Goal: Task Accomplishment & Management: Complete application form

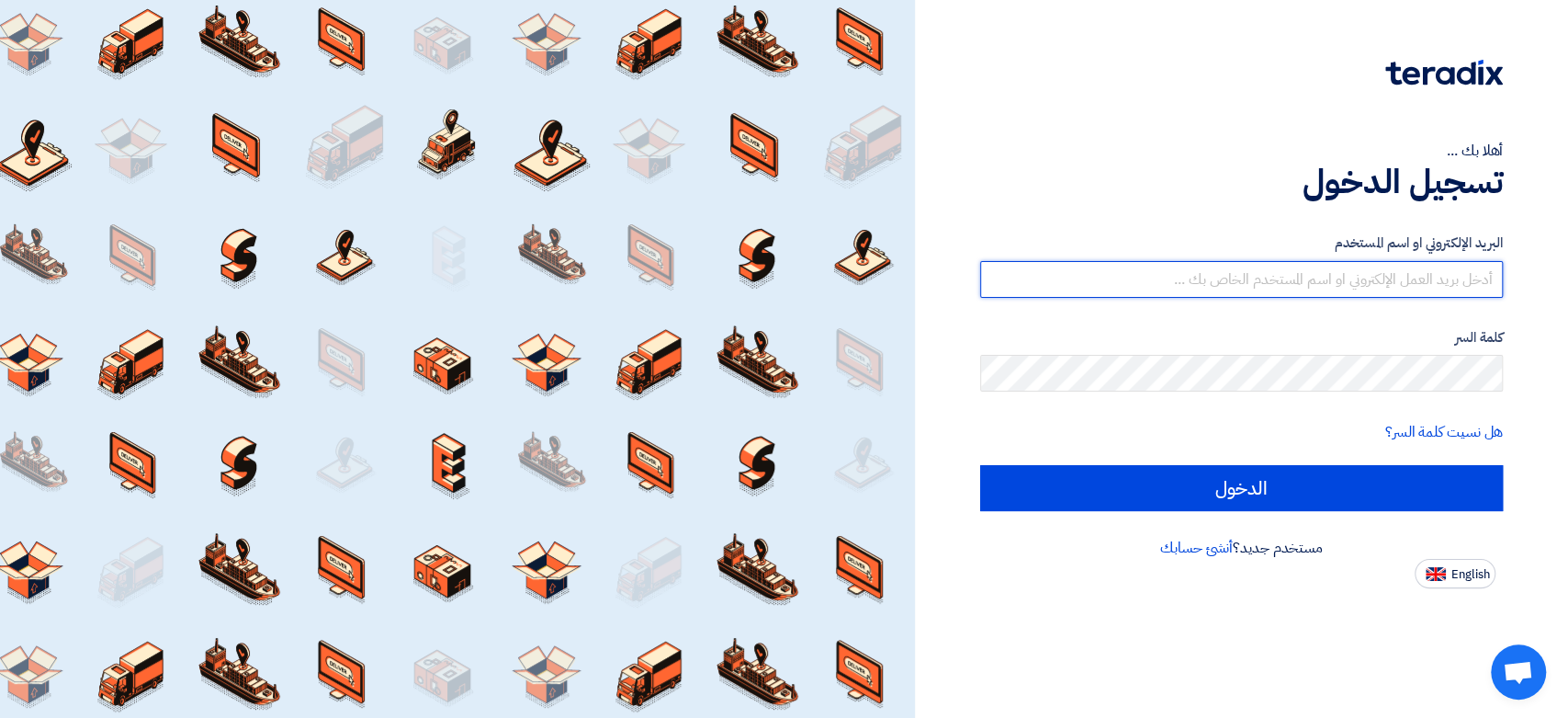
click at [1328, 285] on input "text" at bounding box center [1241, 280] width 523 height 37
type input "1"
type input "[EMAIL_ADDRESS][DOMAIN_NAME]"
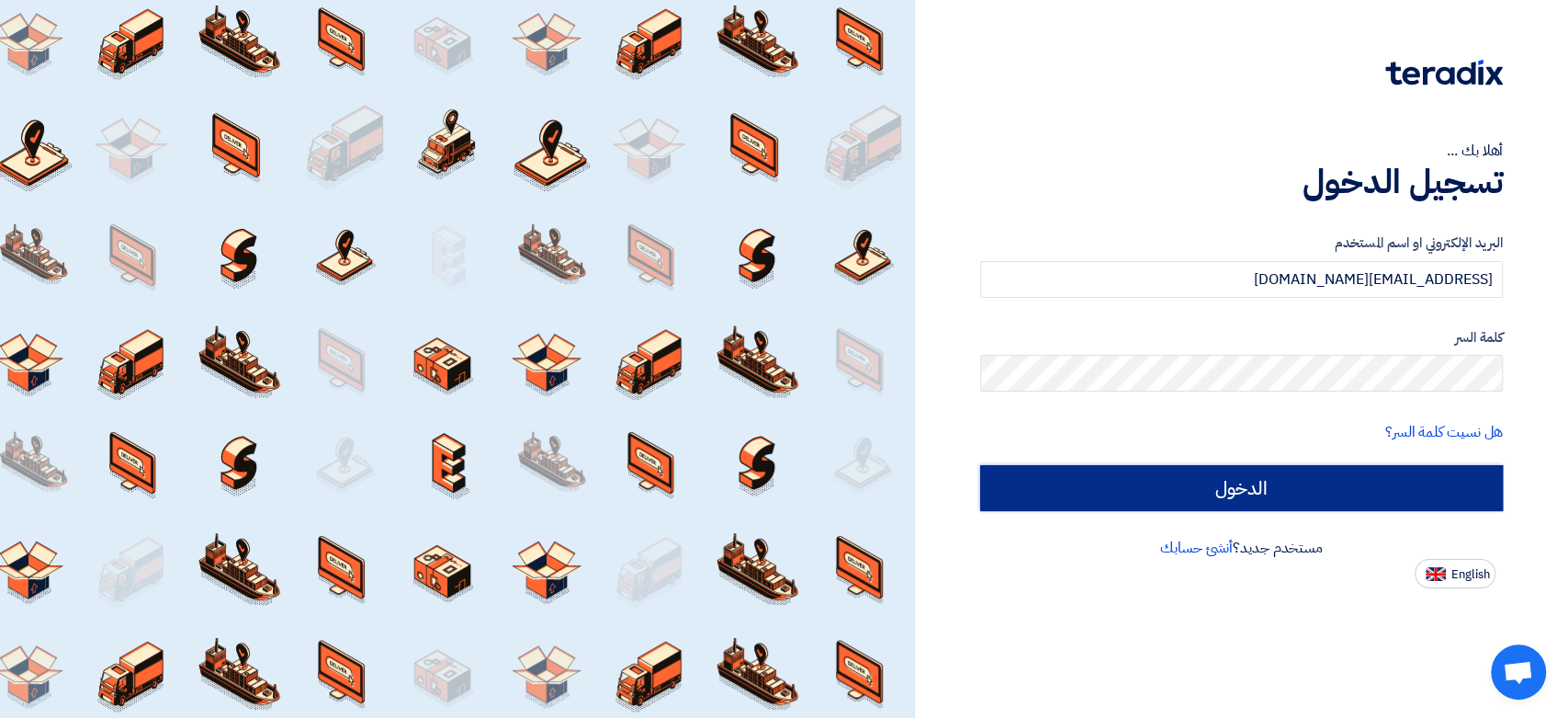
drag, startPoint x: 1300, startPoint y: 481, endPoint x: 1295, endPoint y: 464, distance: 17.7
click at [1297, 469] on input "الدخول" at bounding box center [1241, 487] width 523 height 46
type input "Sign in"
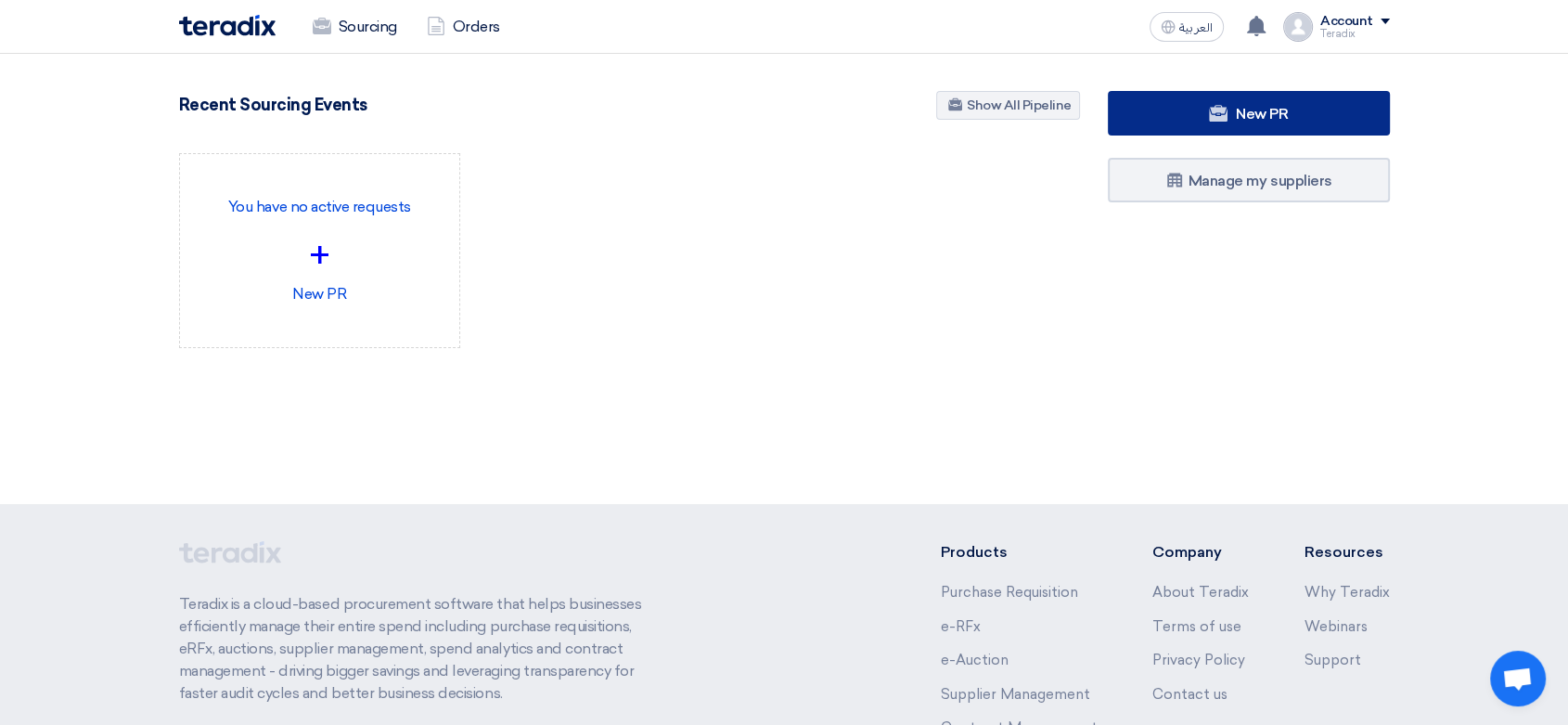
click at [1203, 105] on link "New PR" at bounding box center [1249, 113] width 282 height 44
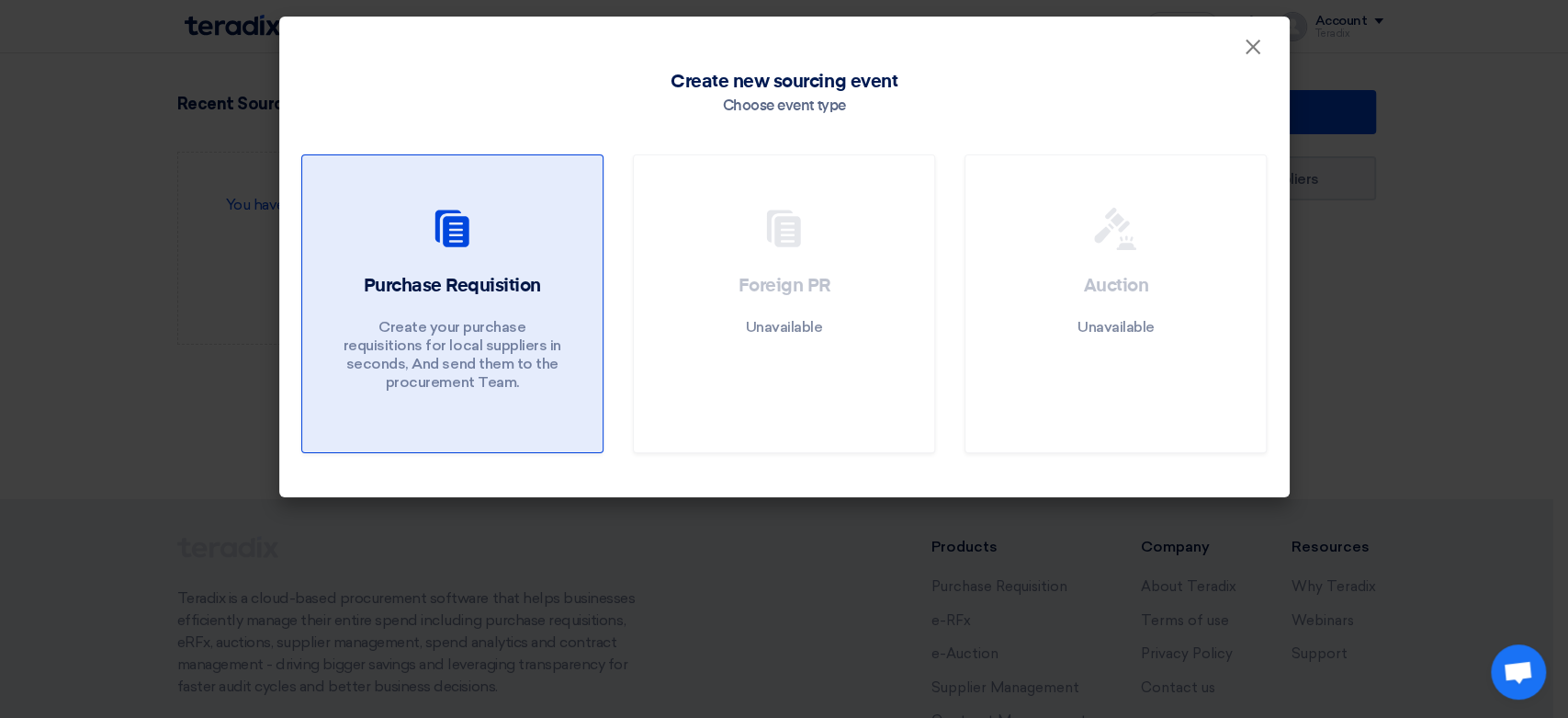
click at [522, 247] on div at bounding box center [453, 232] width 256 height 52
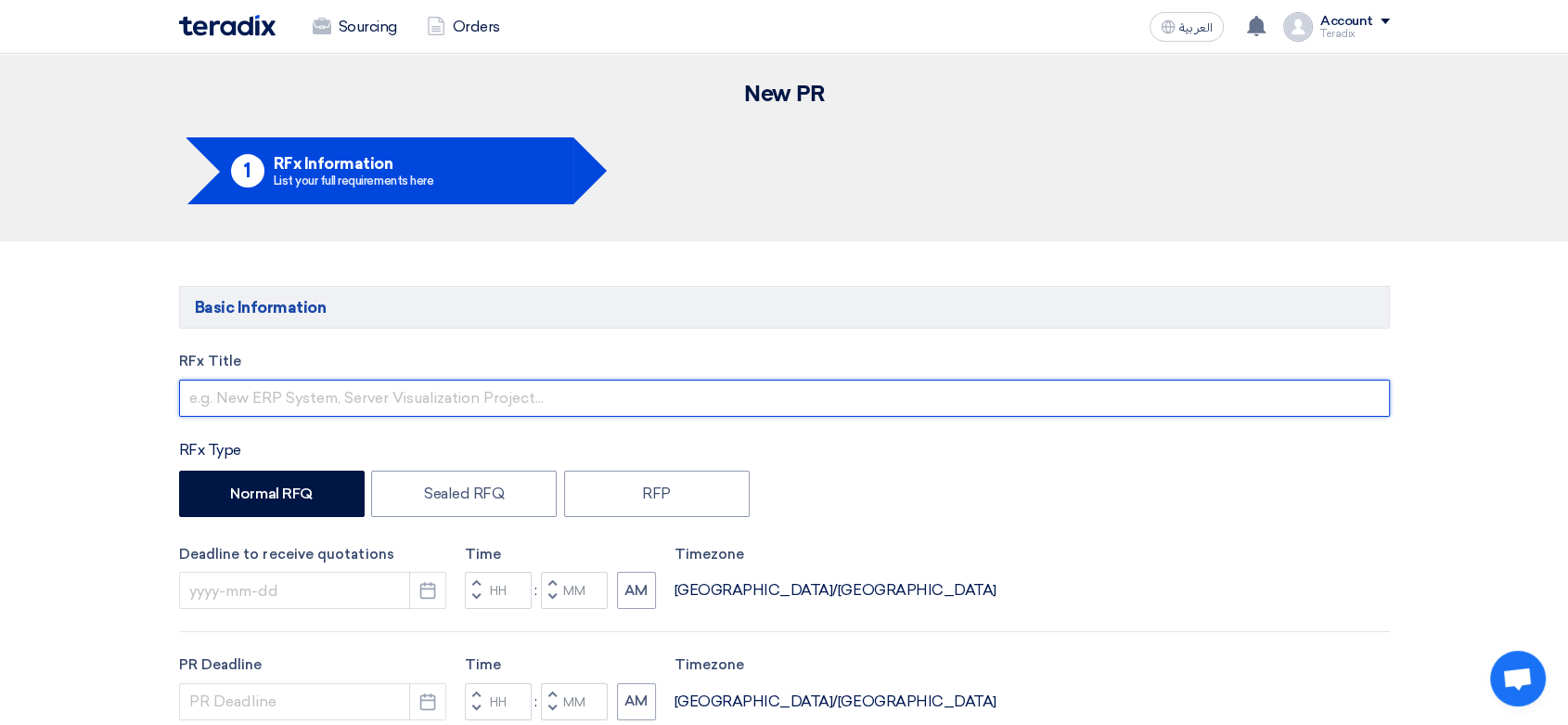
click at [623, 394] on input "text" at bounding box center [784, 398] width 1211 height 38
paste input "6000022213"
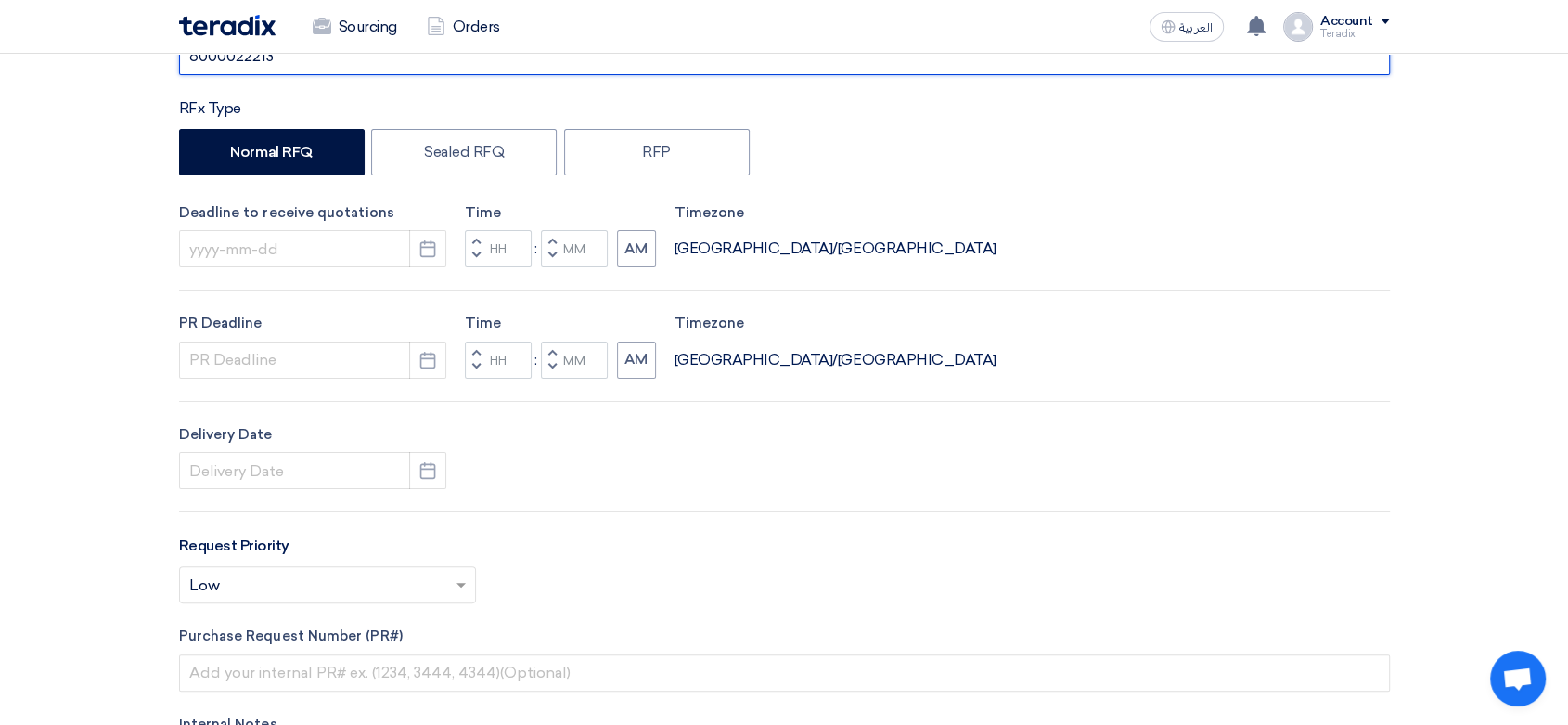
scroll to position [412, 0]
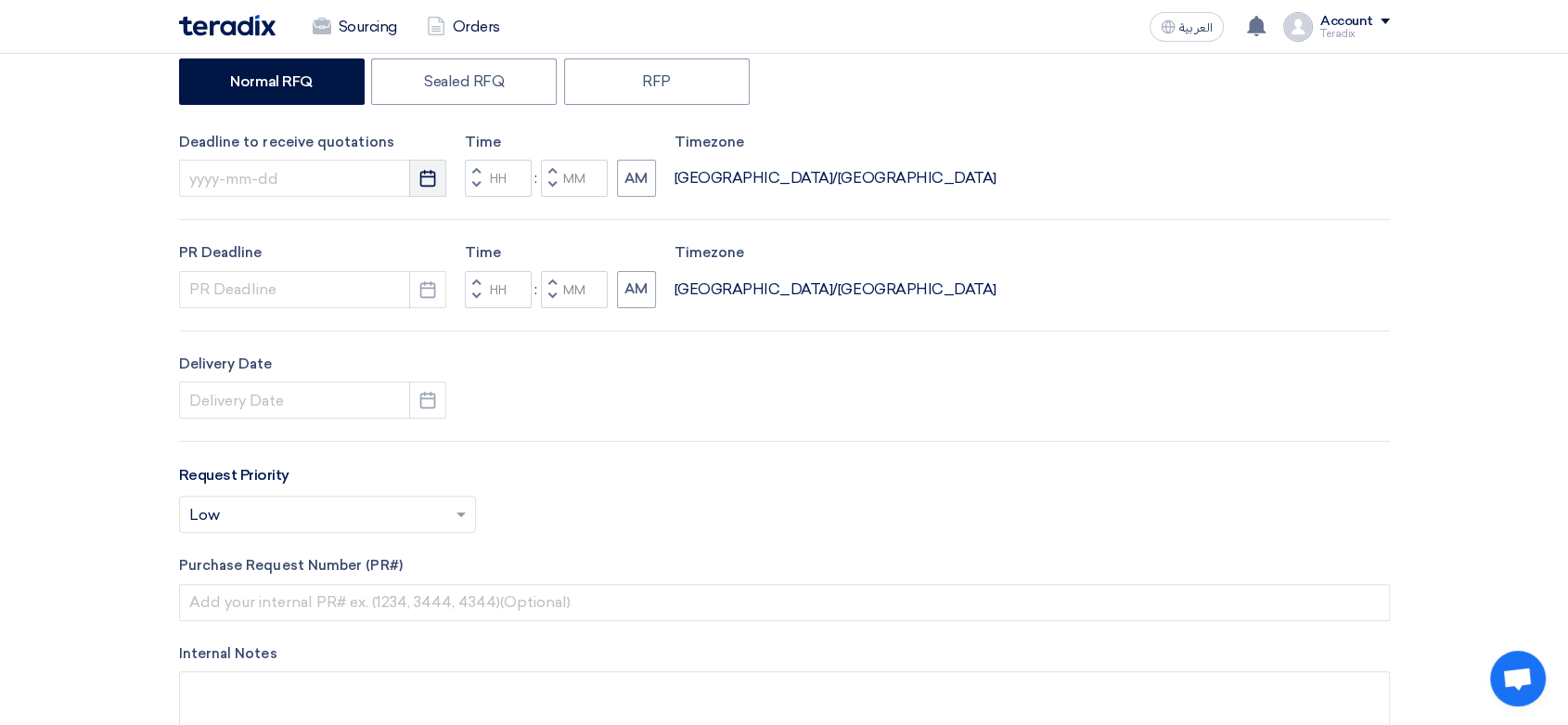
type input "6000022213"
click at [423, 184] on icon "Pick a date" at bounding box center [428, 178] width 19 height 19
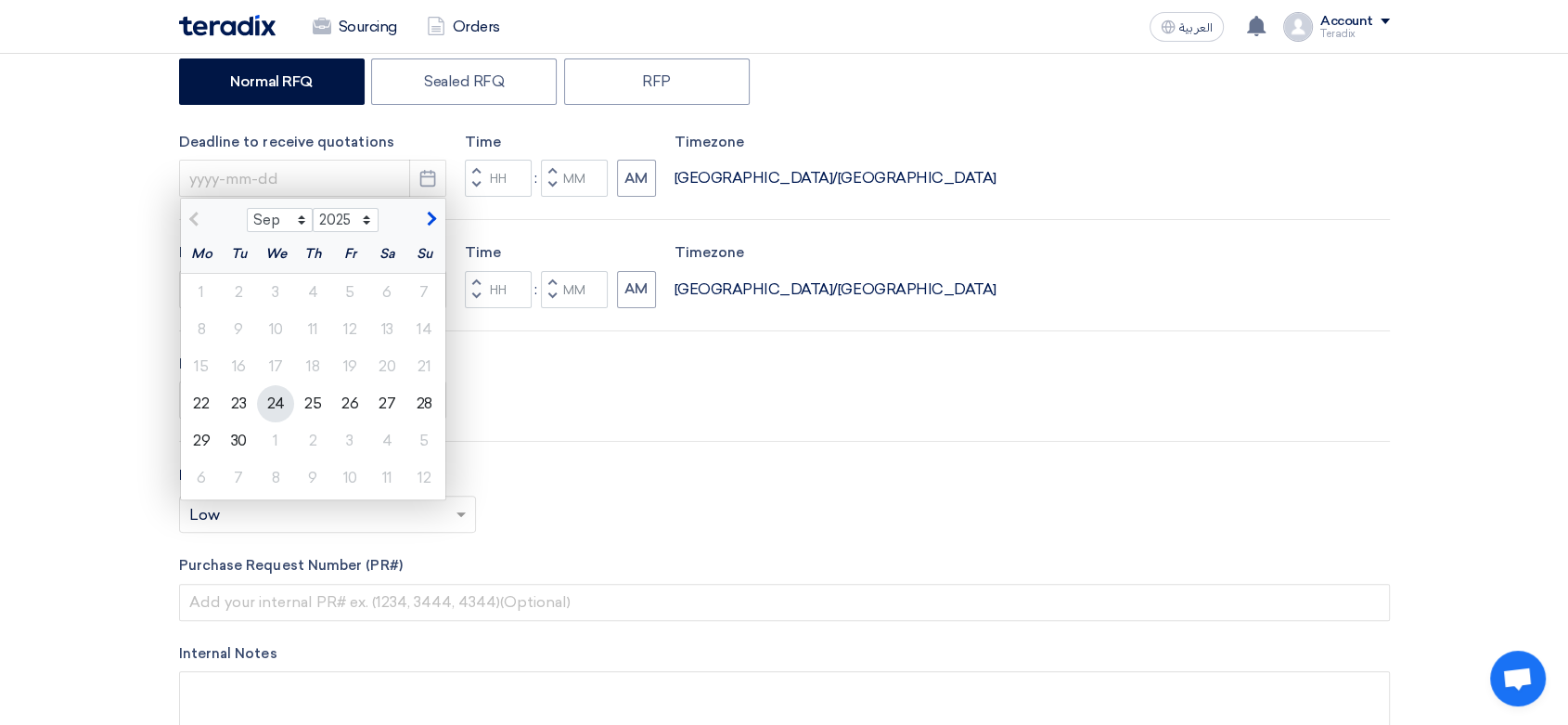
click at [268, 407] on div "24" at bounding box center [275, 404] width 38 height 38
type input "[DATE]"
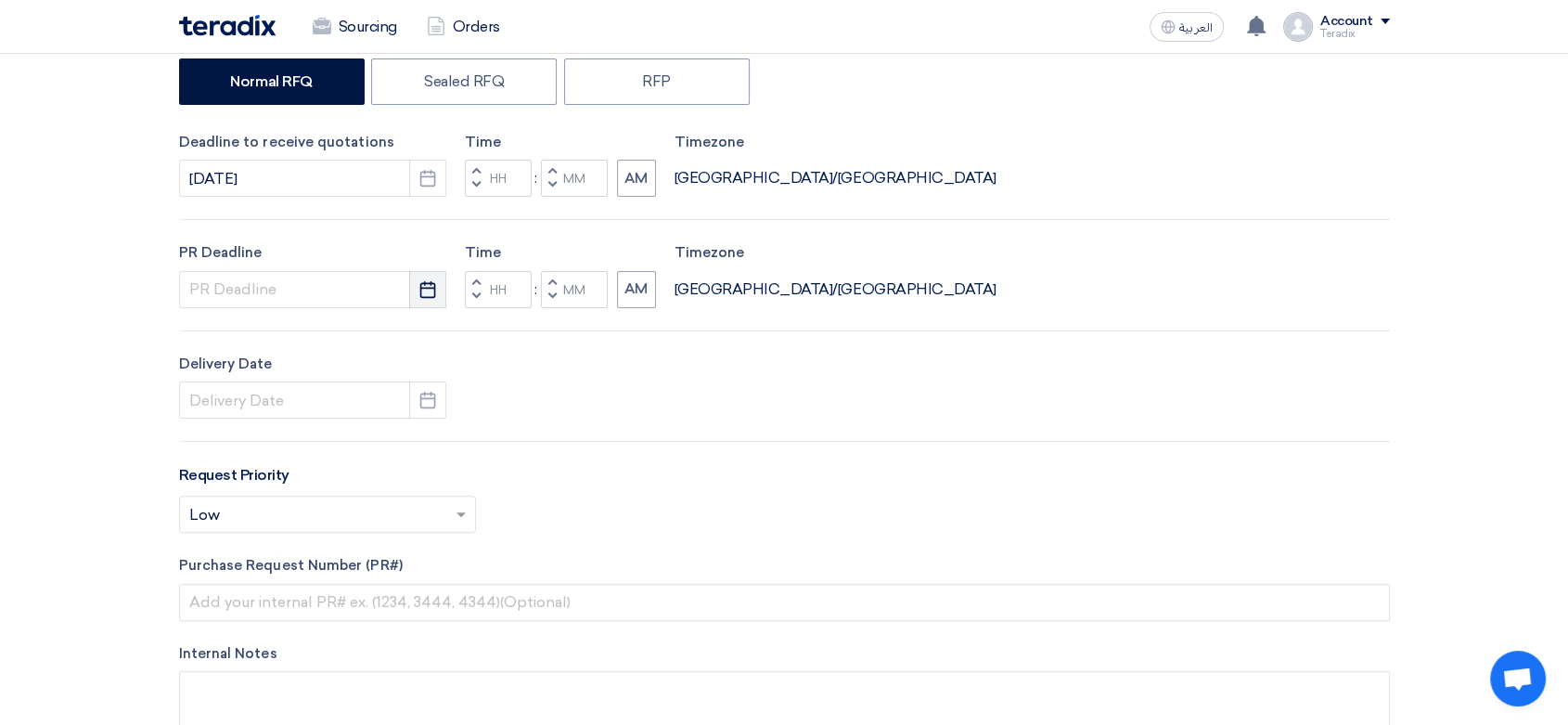
click at [437, 296] on button "Pick a date" at bounding box center [428, 289] width 38 height 38
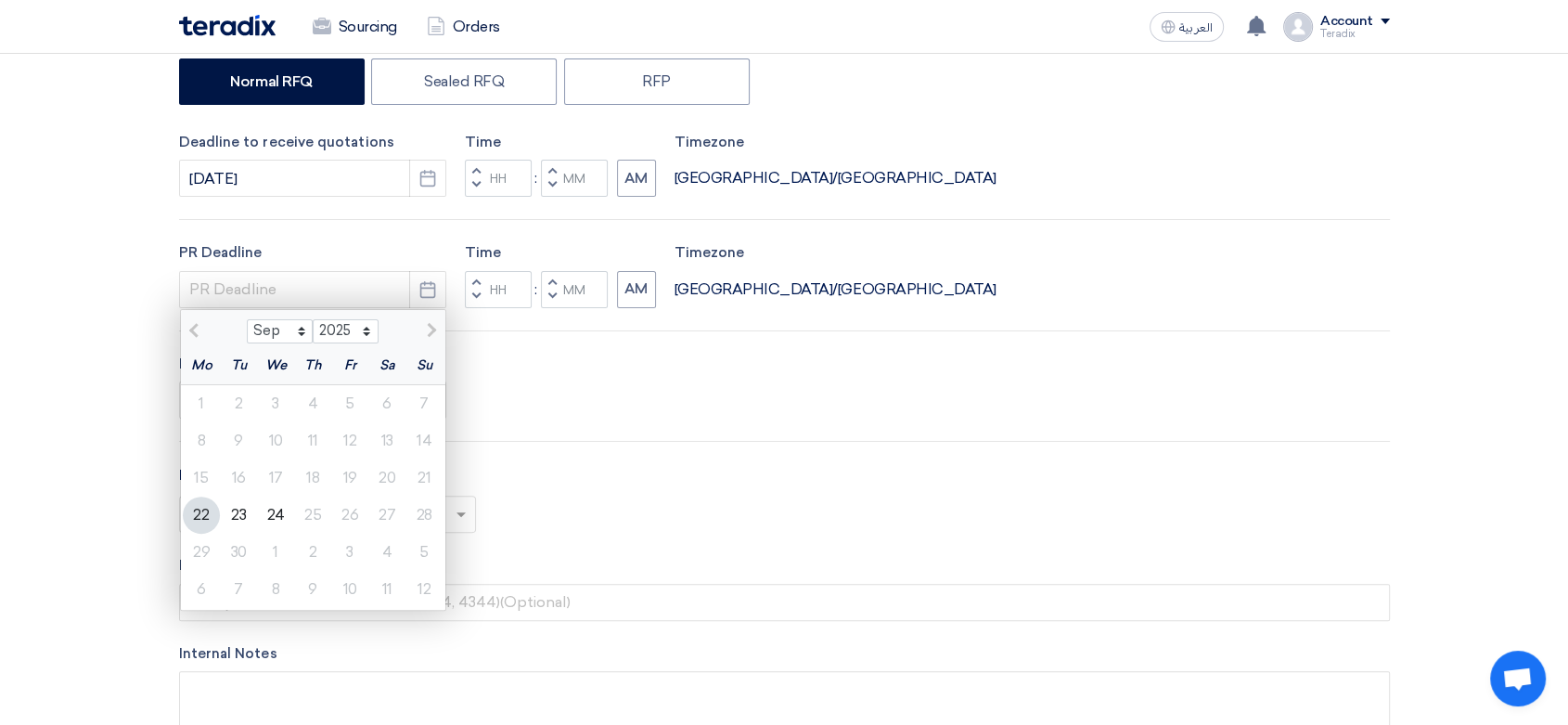
click at [278, 516] on div "24" at bounding box center [275, 516] width 38 height 38
type input "[DATE]"
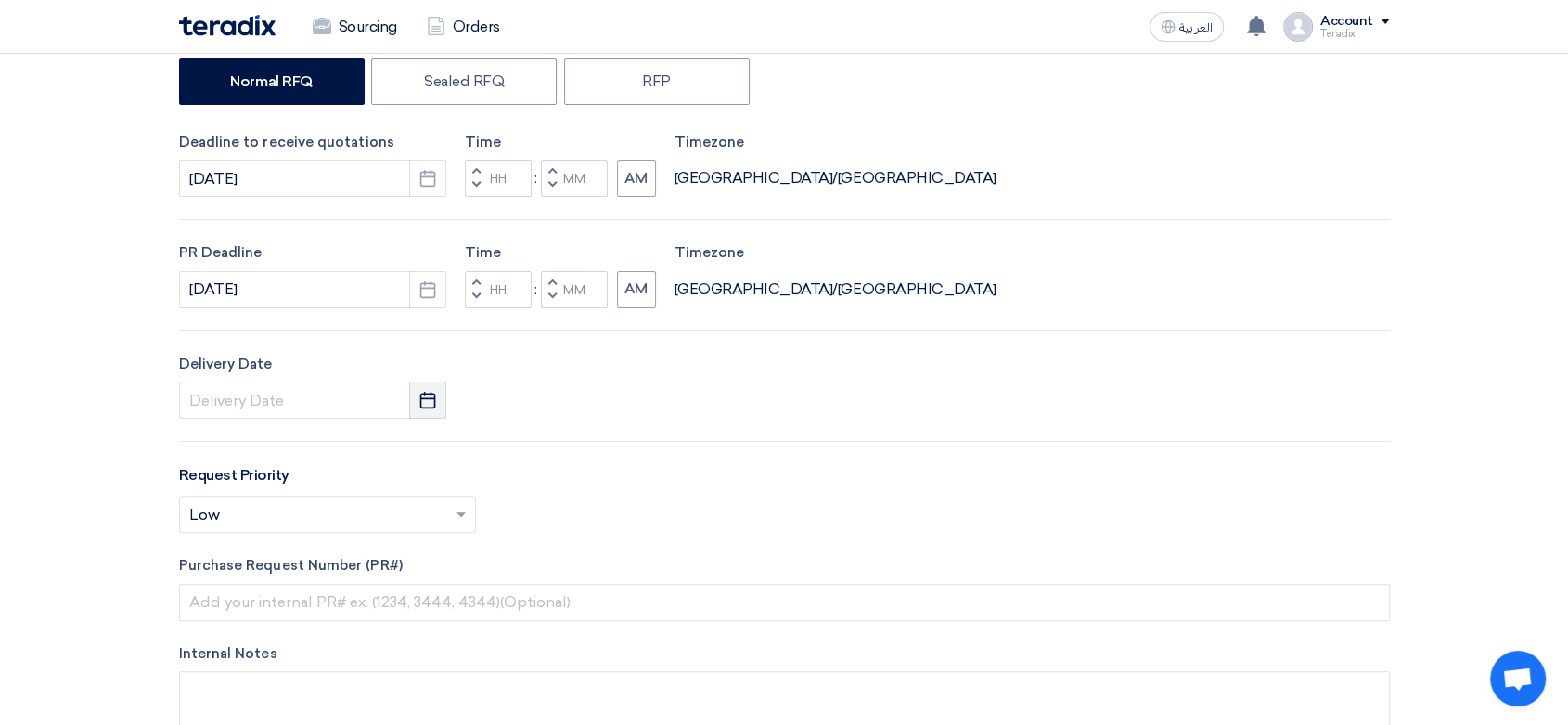
click at [436, 399] on icon "Pick a date" at bounding box center [428, 400] width 19 height 19
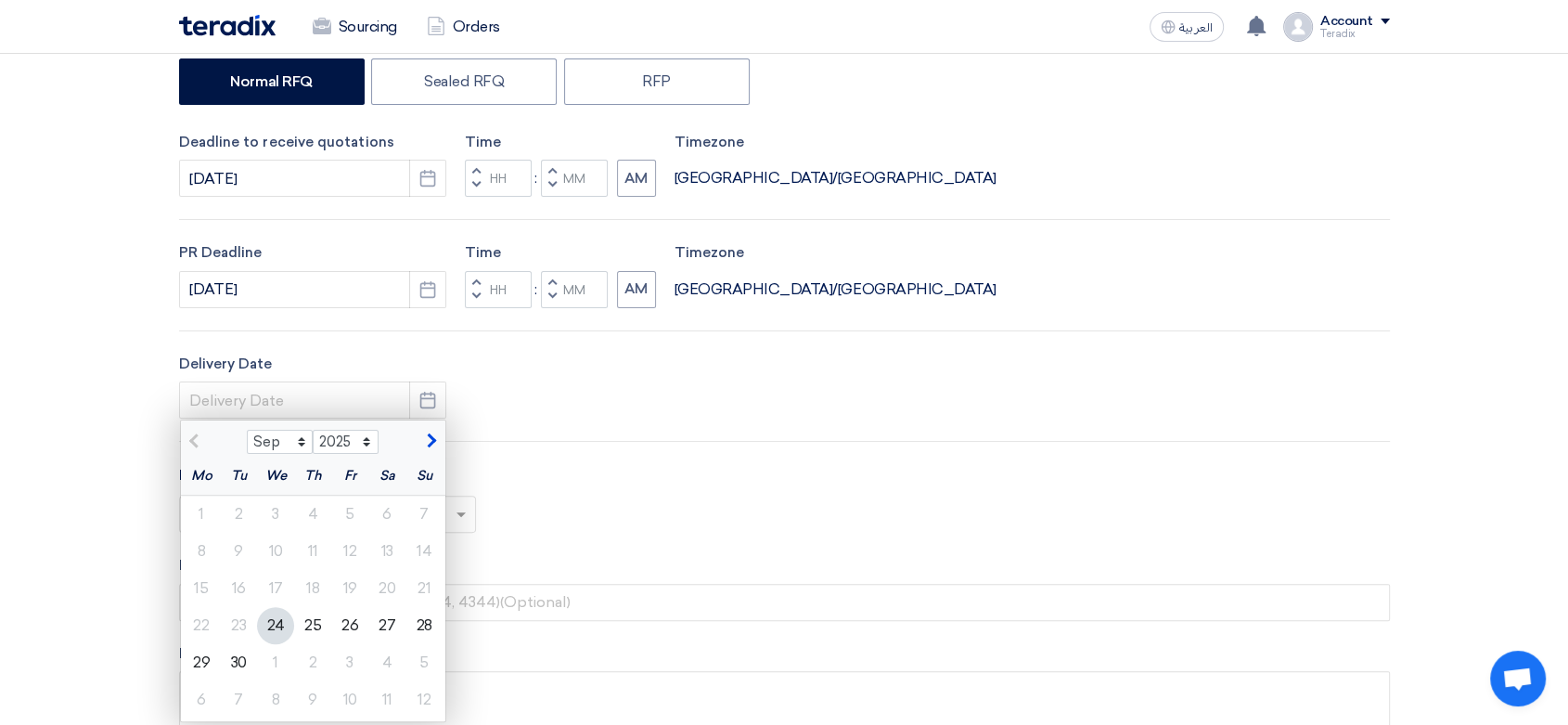
click at [278, 624] on div "24" at bounding box center [275, 625] width 38 height 38
type input "[DATE]"
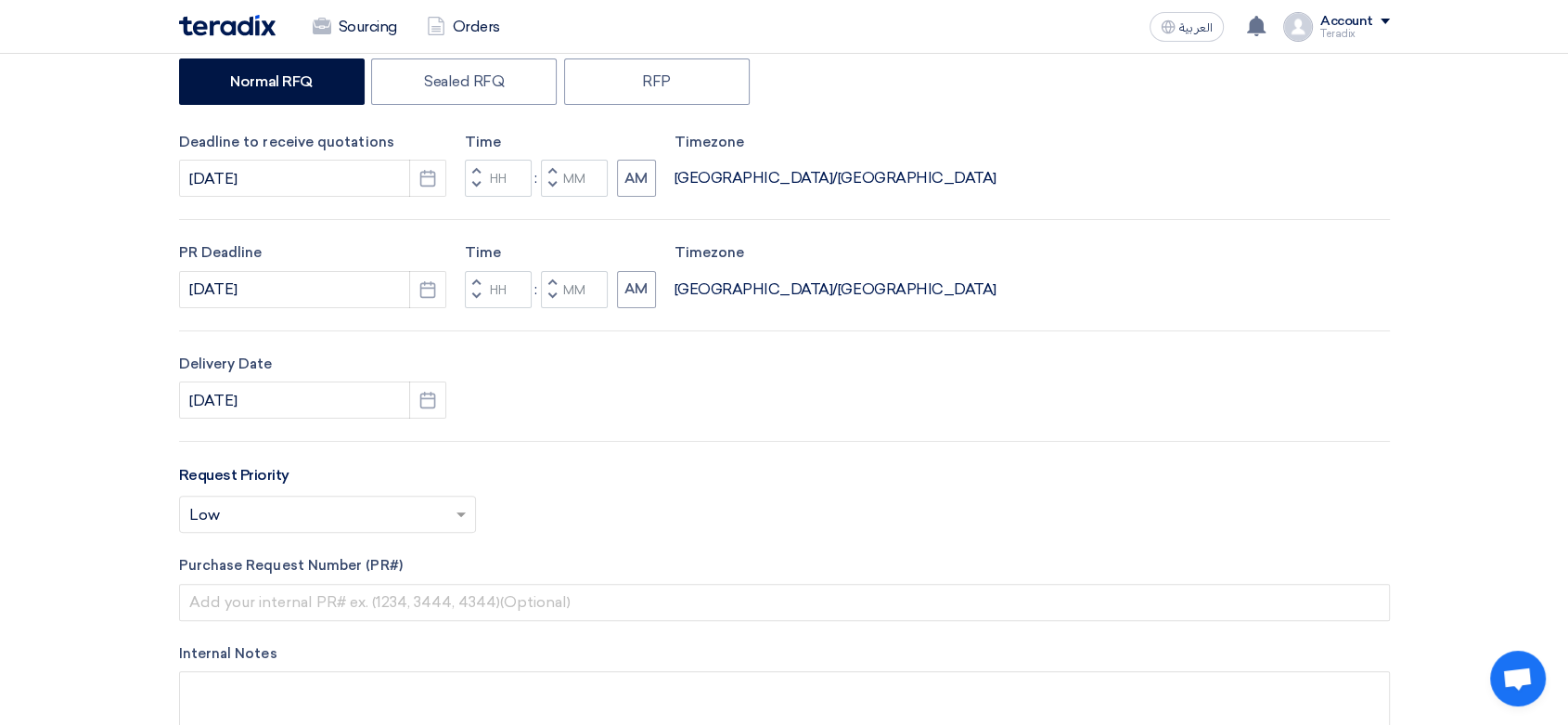
click at [551, 192] on button "Decrement minutes" at bounding box center [552, 186] width 23 height 23
type input "11"
type input "59"
click at [555, 295] on button "Decrement minutes" at bounding box center [552, 295] width 23 height 23
type input "11"
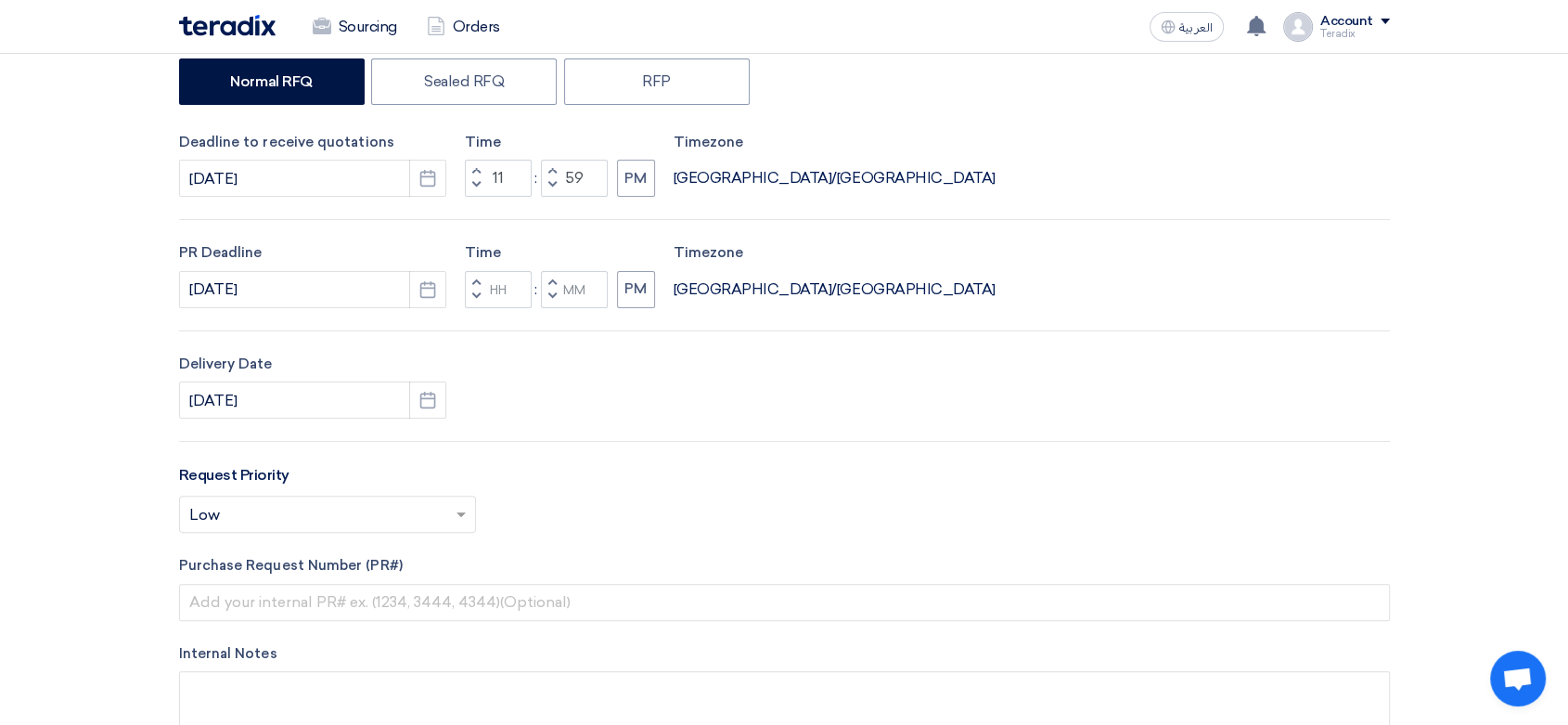
type input "59"
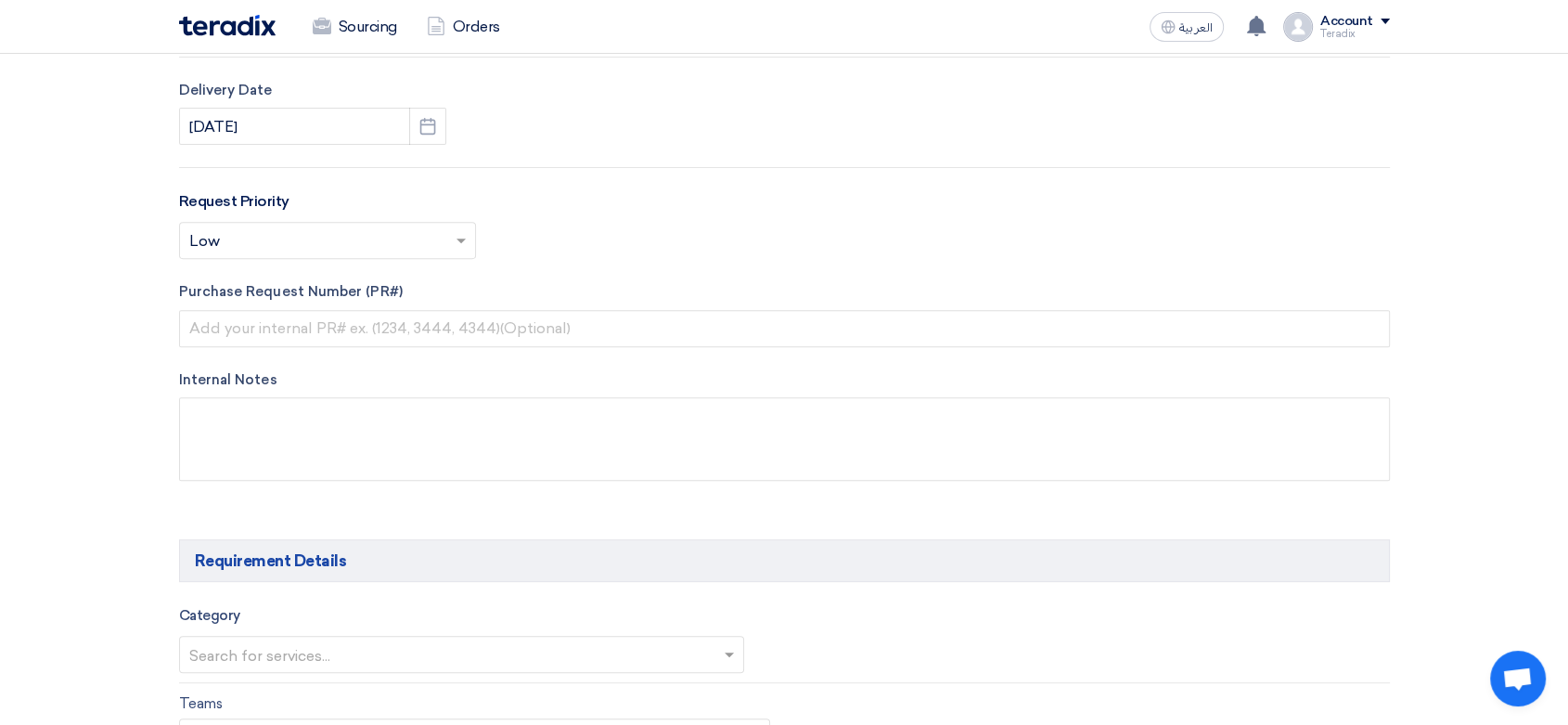
scroll to position [721, 0]
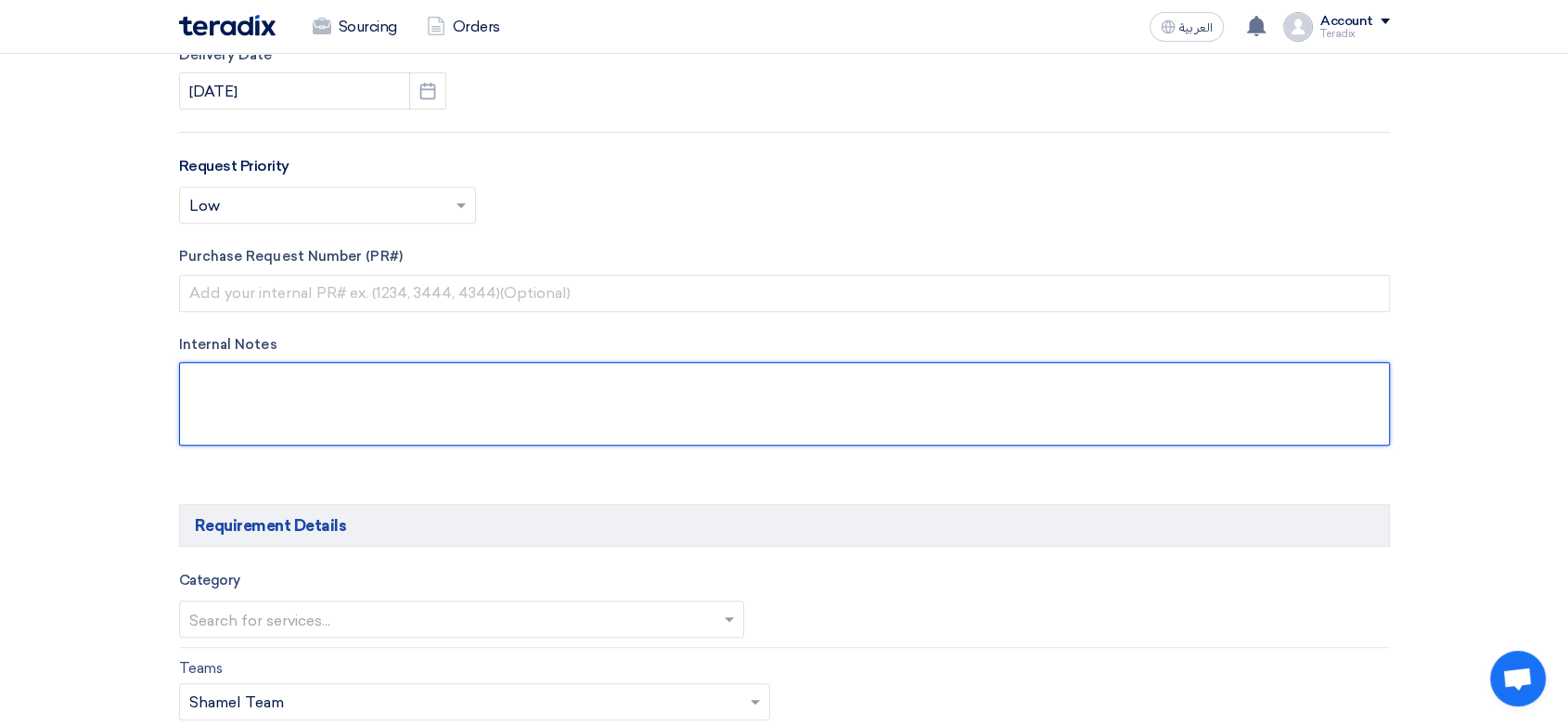
click at [473, 430] on textarea at bounding box center [784, 403] width 1211 height 84
paste textarea "[PERSON_NAME] [EMAIL_ADDRESS][DOMAIN_NAME] Arabian Pipes Company"
drag, startPoint x: 339, startPoint y: 400, endPoint x: 337, endPoint y: 381, distance: 19.1
click at [337, 391] on textarea at bounding box center [784, 403] width 1211 height 84
click at [335, 376] on textarea at bounding box center [784, 403] width 1211 height 84
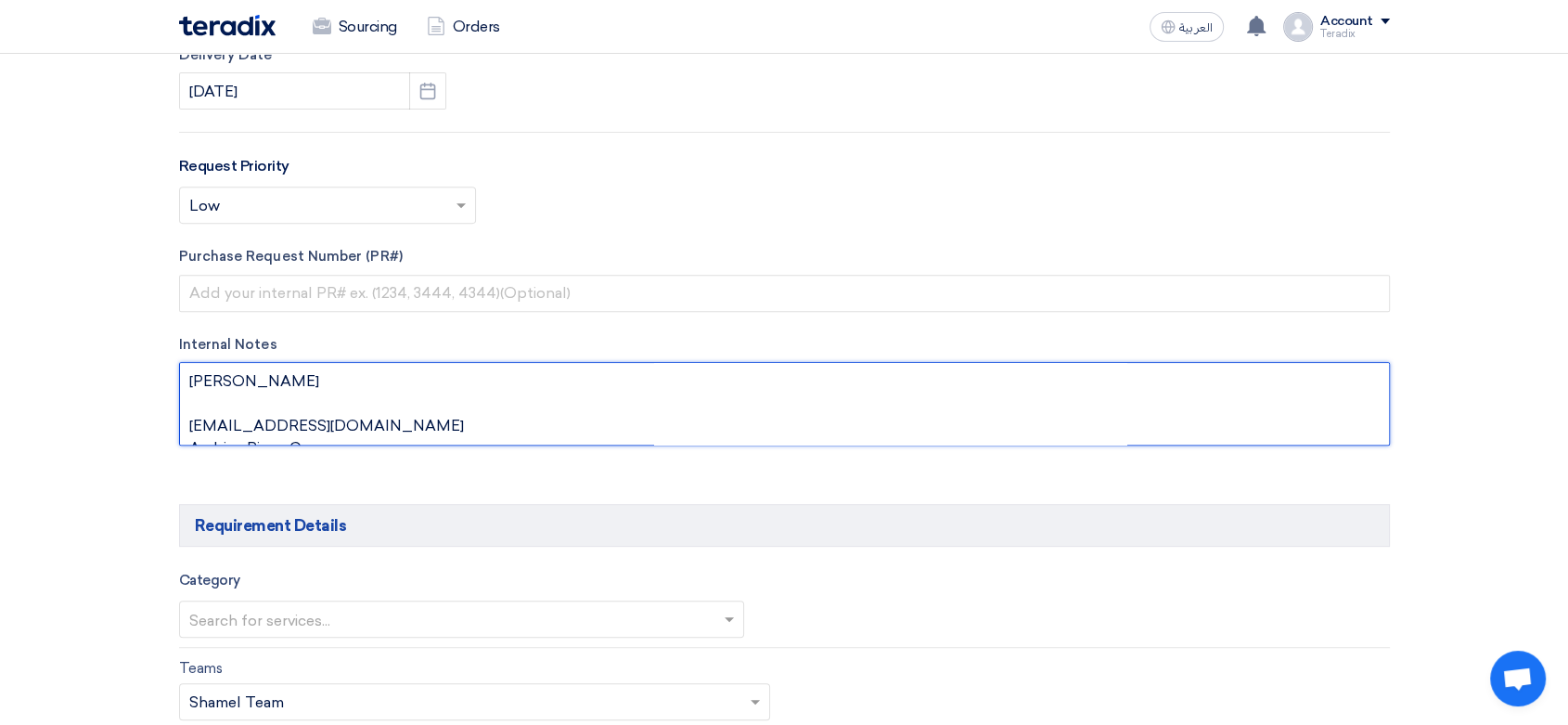
paste textarea "Purchasing Specialist"
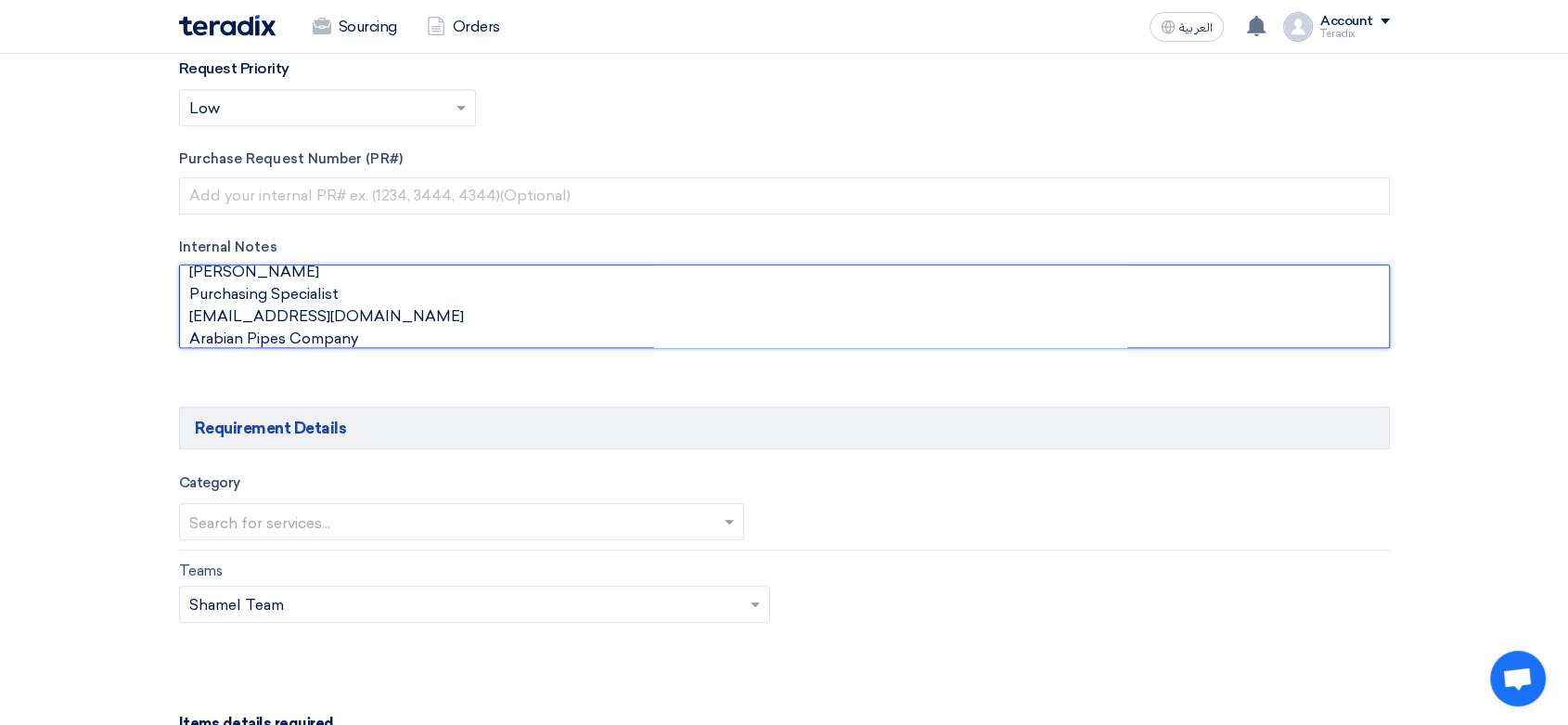
scroll to position [1031, 0]
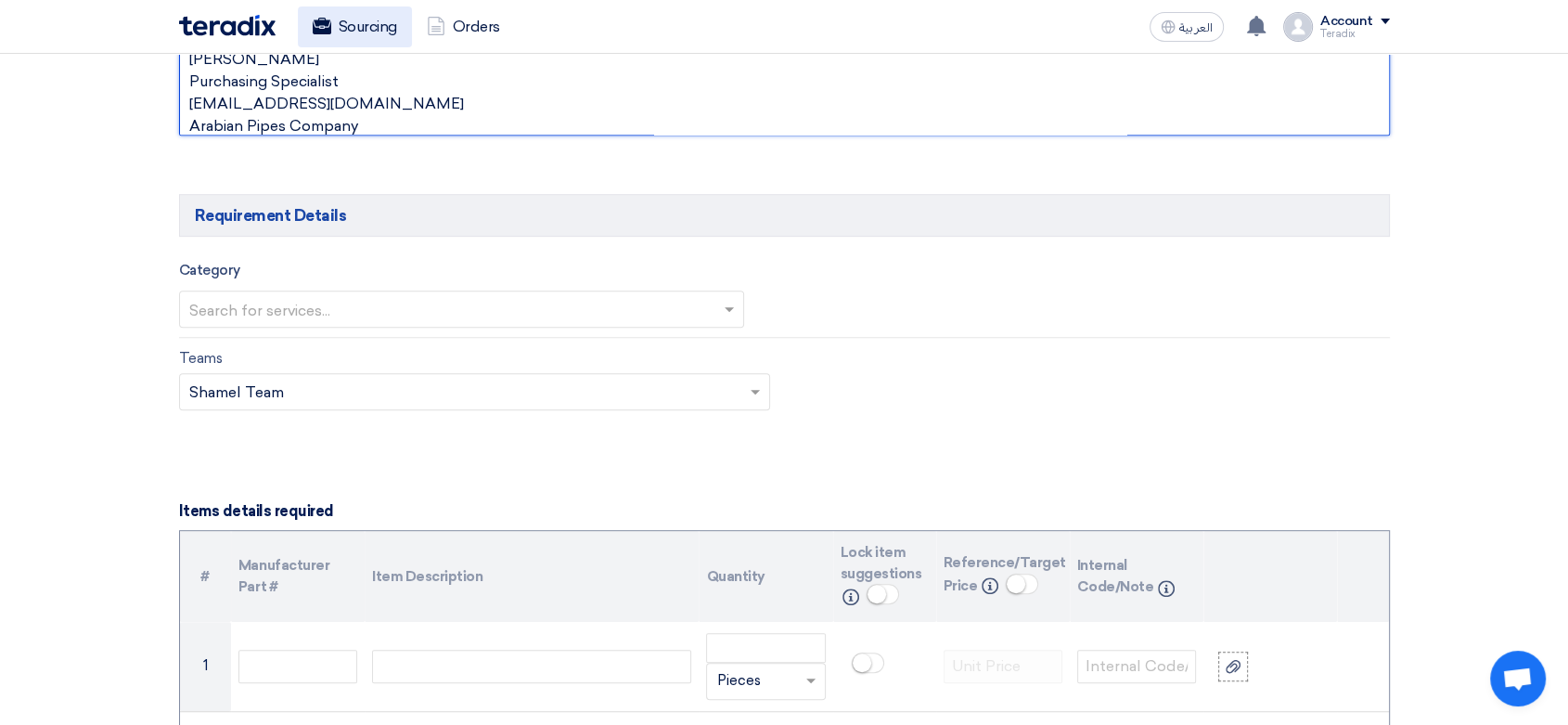
type textarea "[PERSON_NAME] Purchasing Specialist [EMAIL_ADDRESS][DOMAIN_NAME] Arabian Pipes …"
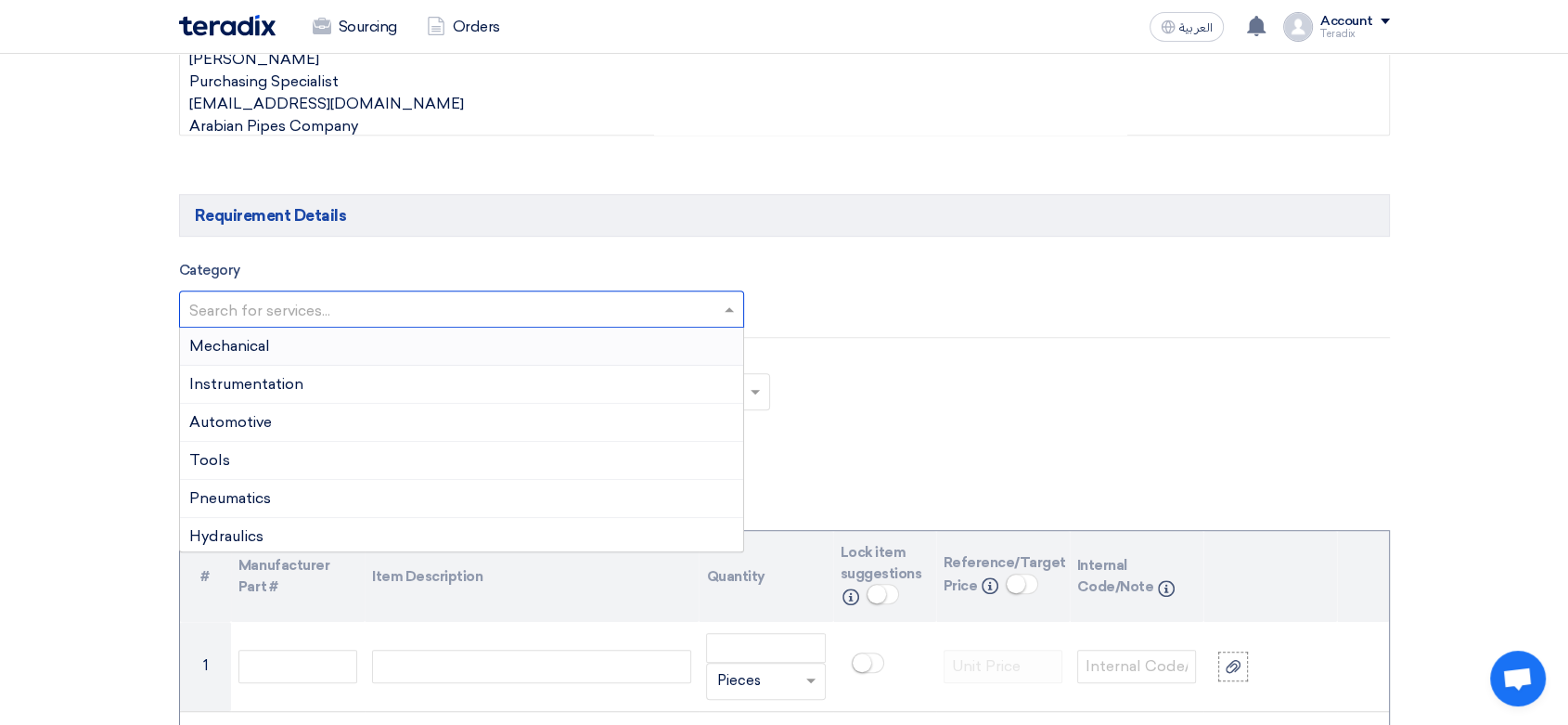
click at [507, 302] on input "text" at bounding box center [453, 310] width 527 height 31
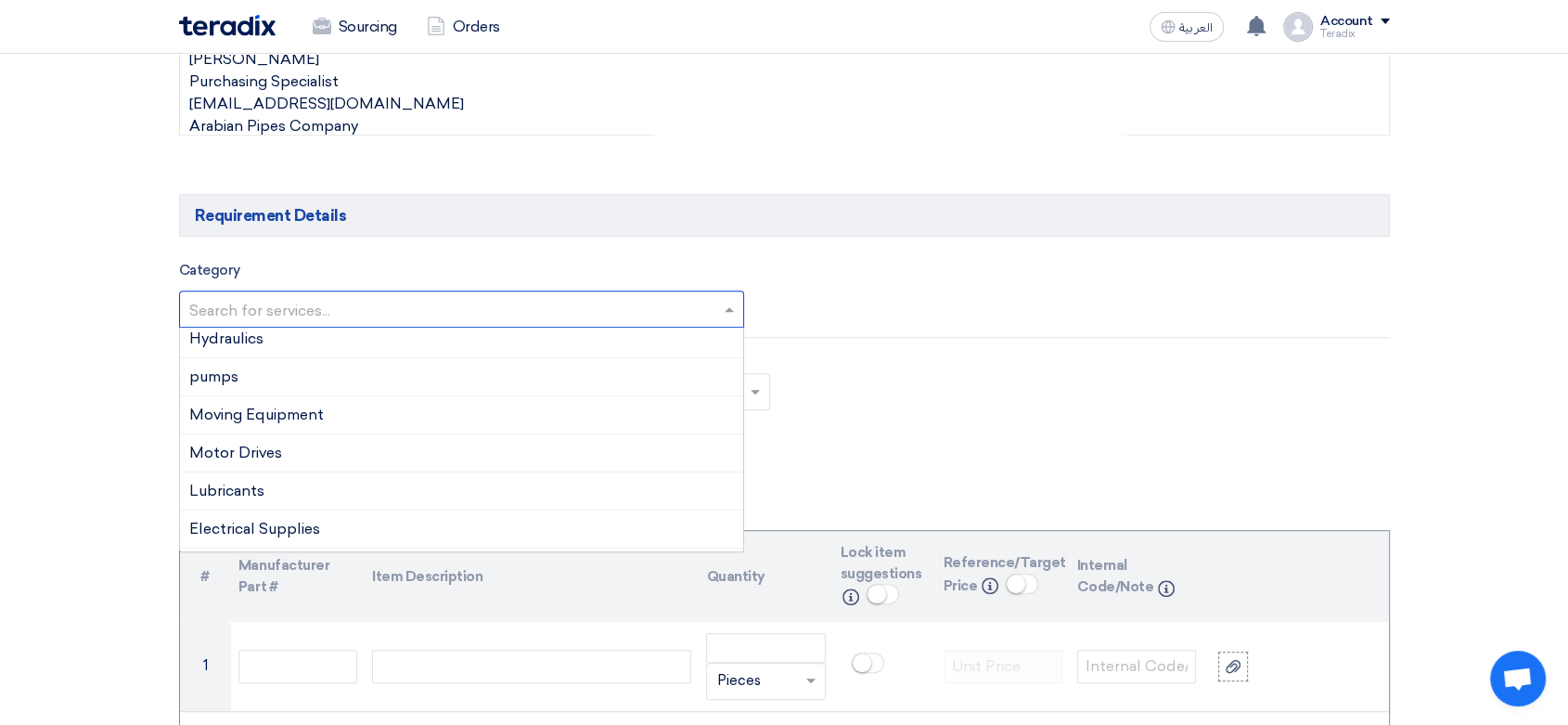
scroll to position [206, 0]
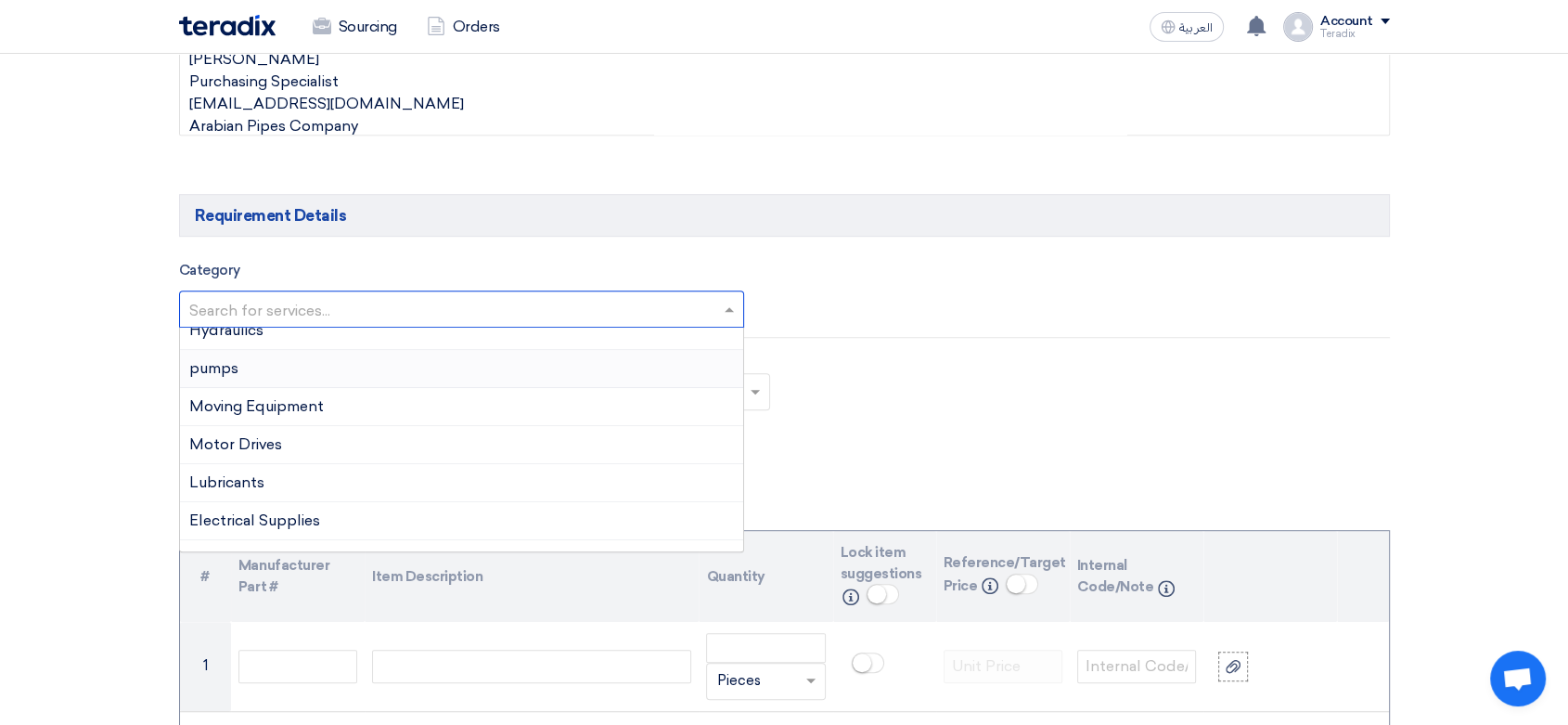
click at [237, 367] on span "pumps" at bounding box center [214, 368] width 49 height 18
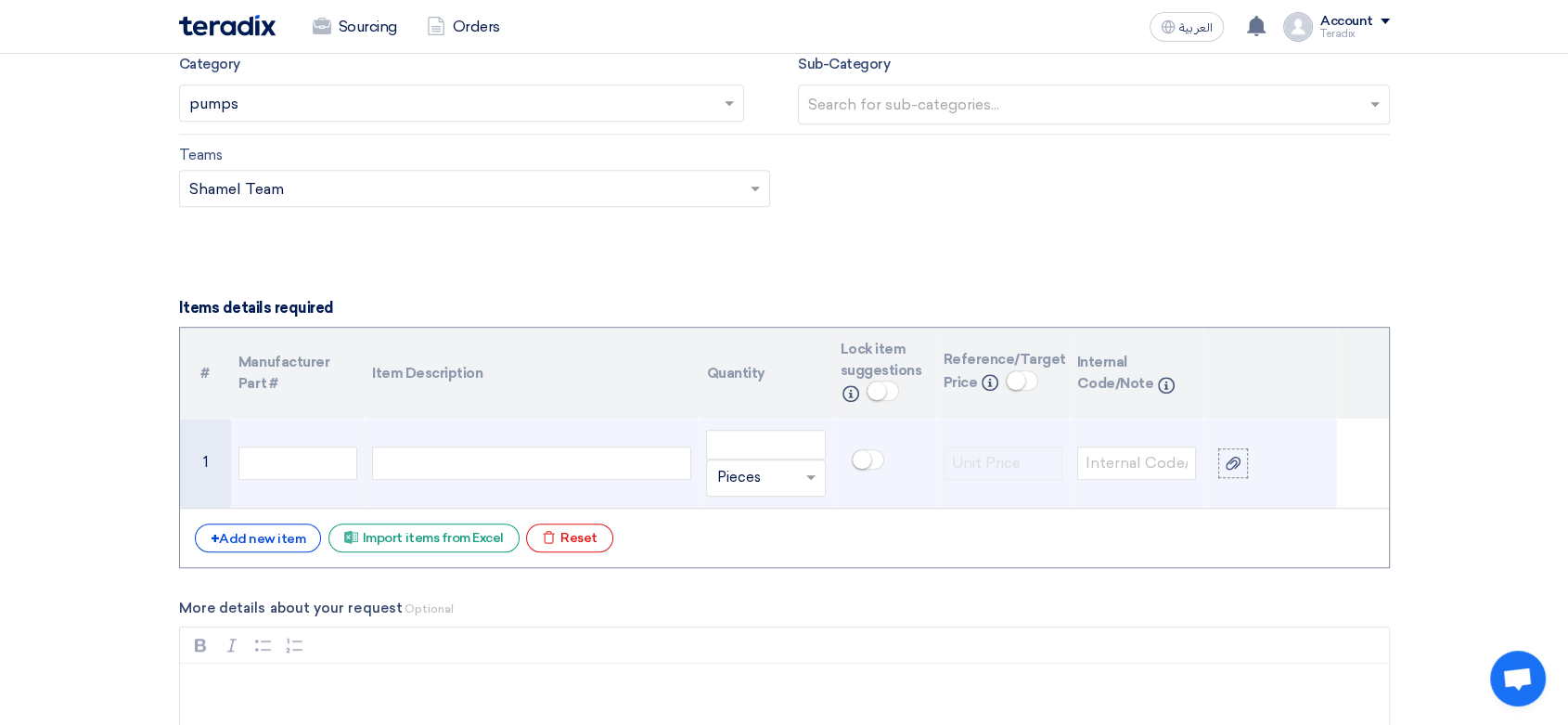
click at [527, 450] on div at bounding box center [531, 463] width 319 height 34
paste div
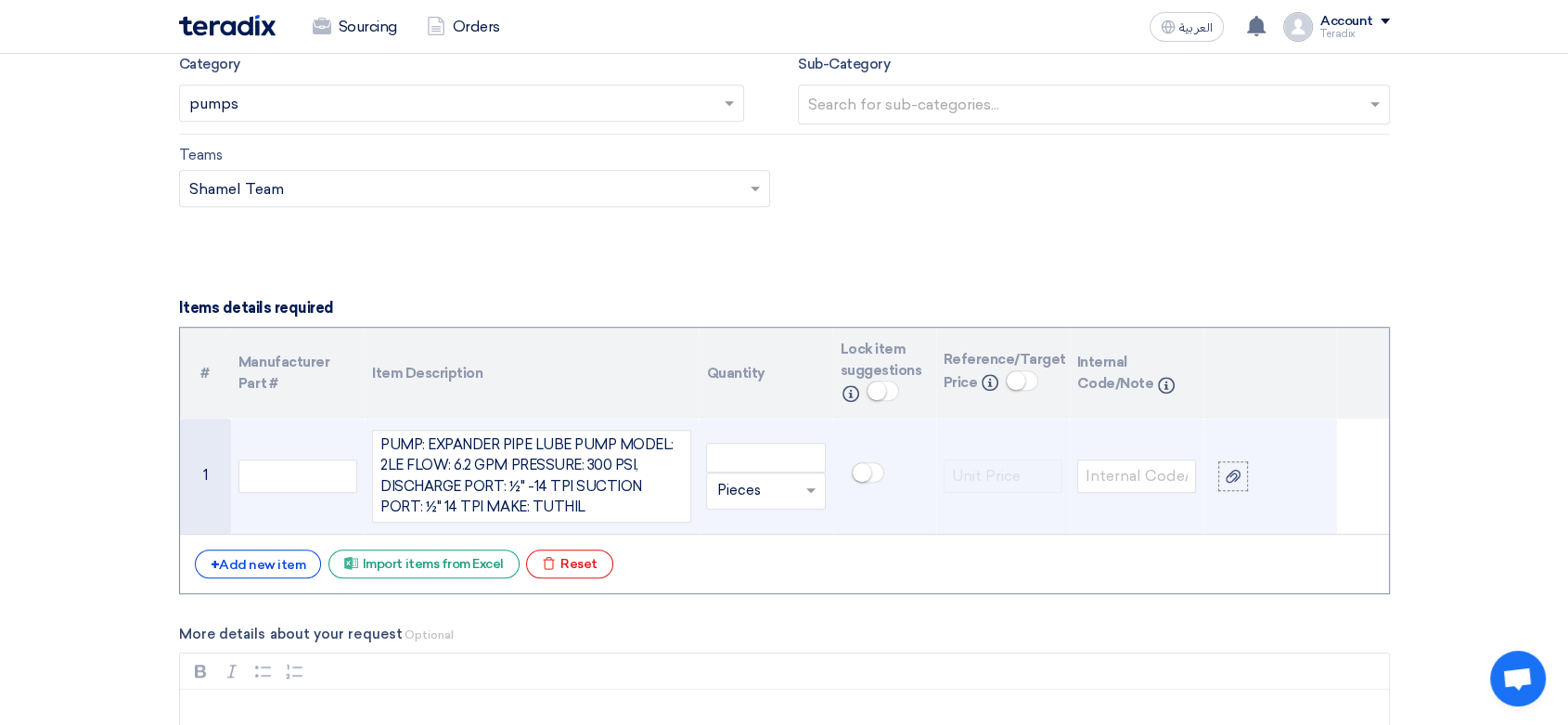
scroll to position [1221, 0]
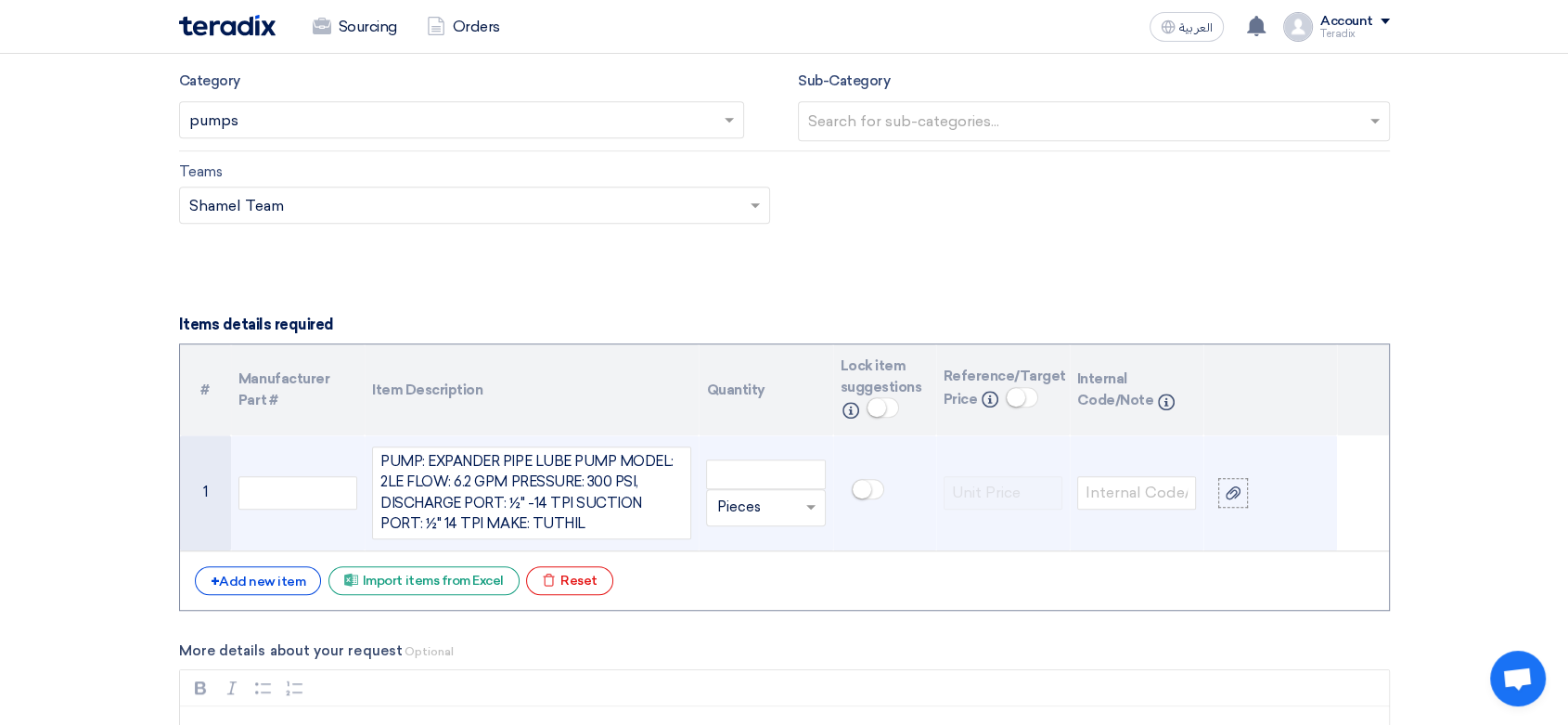
click at [777, 453] on td "Unit × Pieces" at bounding box center [764, 493] width 133 height 116
click at [757, 471] on input "number" at bounding box center [765, 474] width 118 height 30
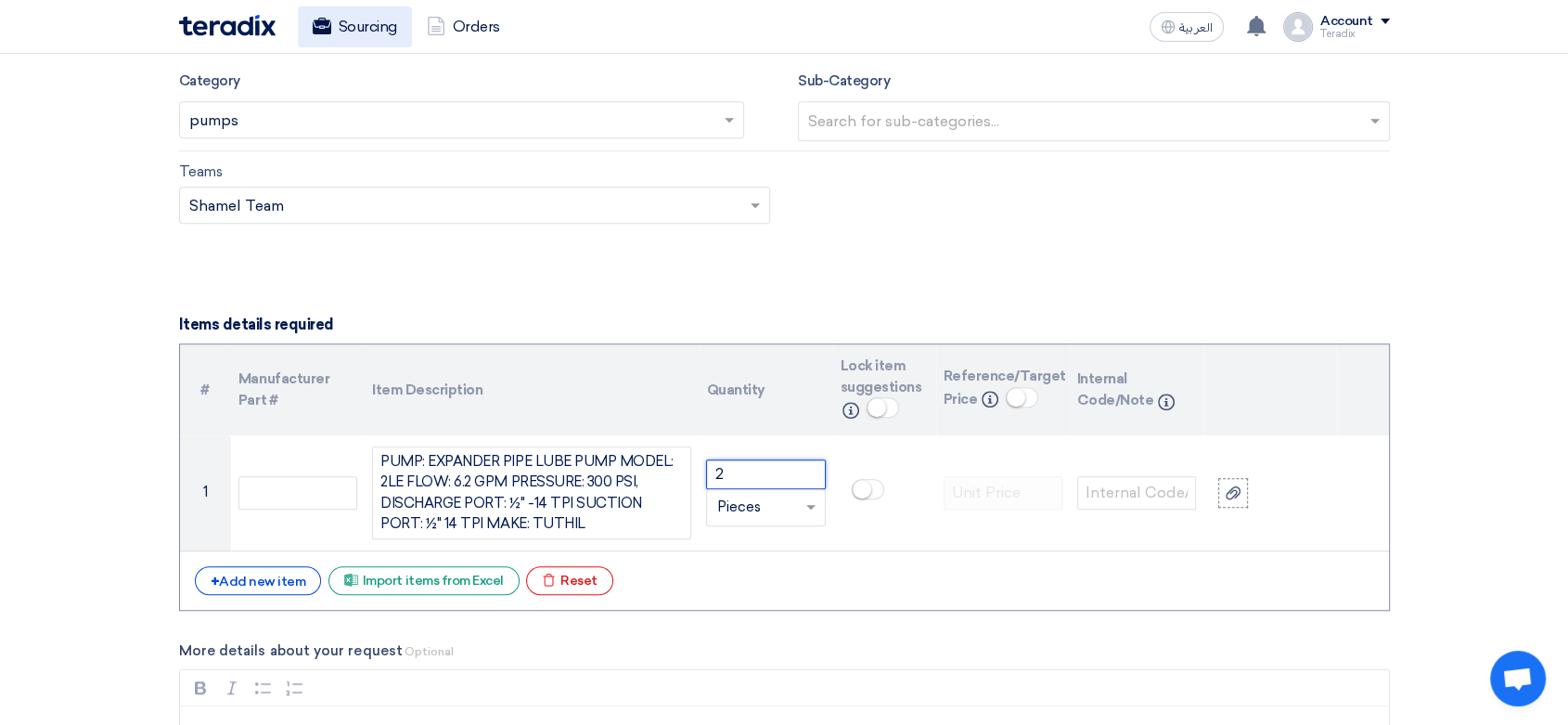
type input "2"
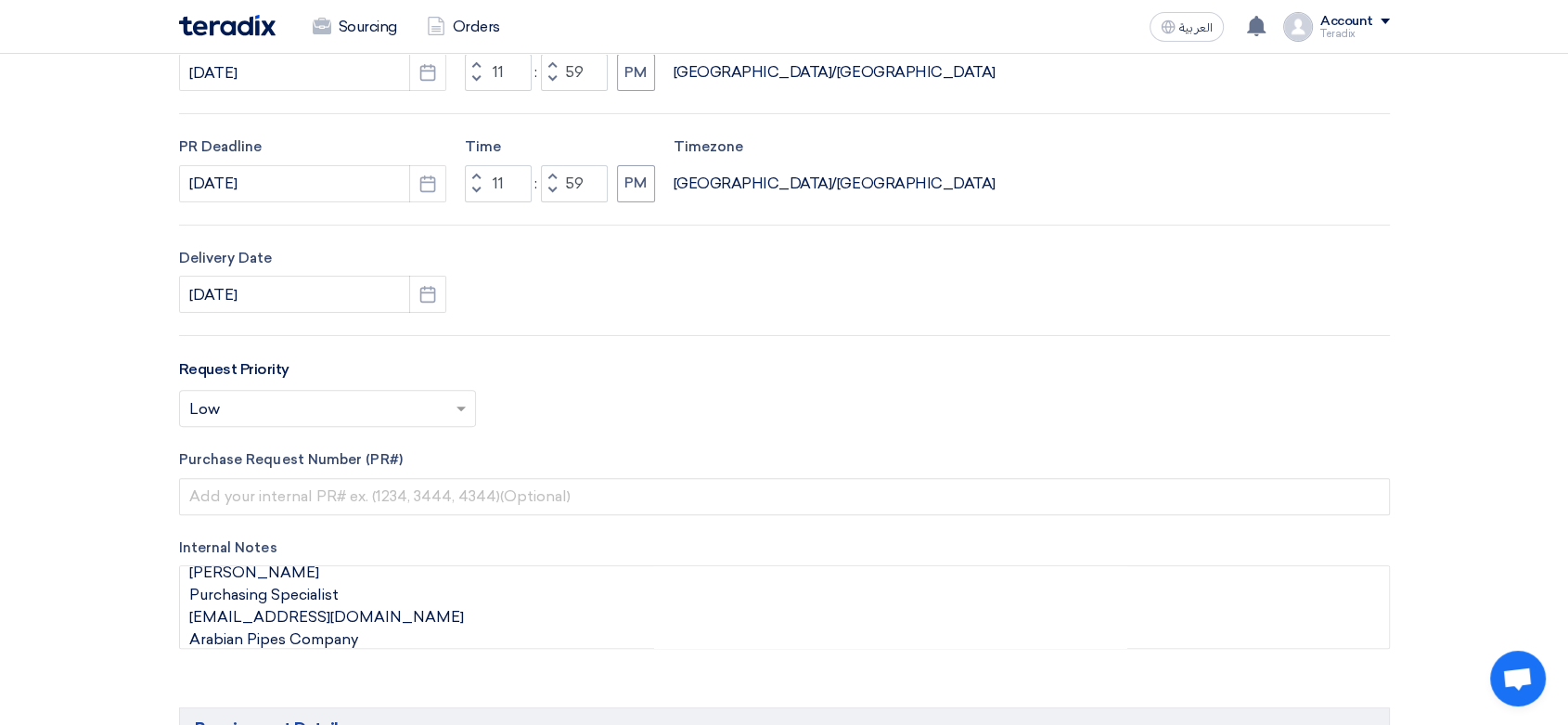
scroll to position [0, 0]
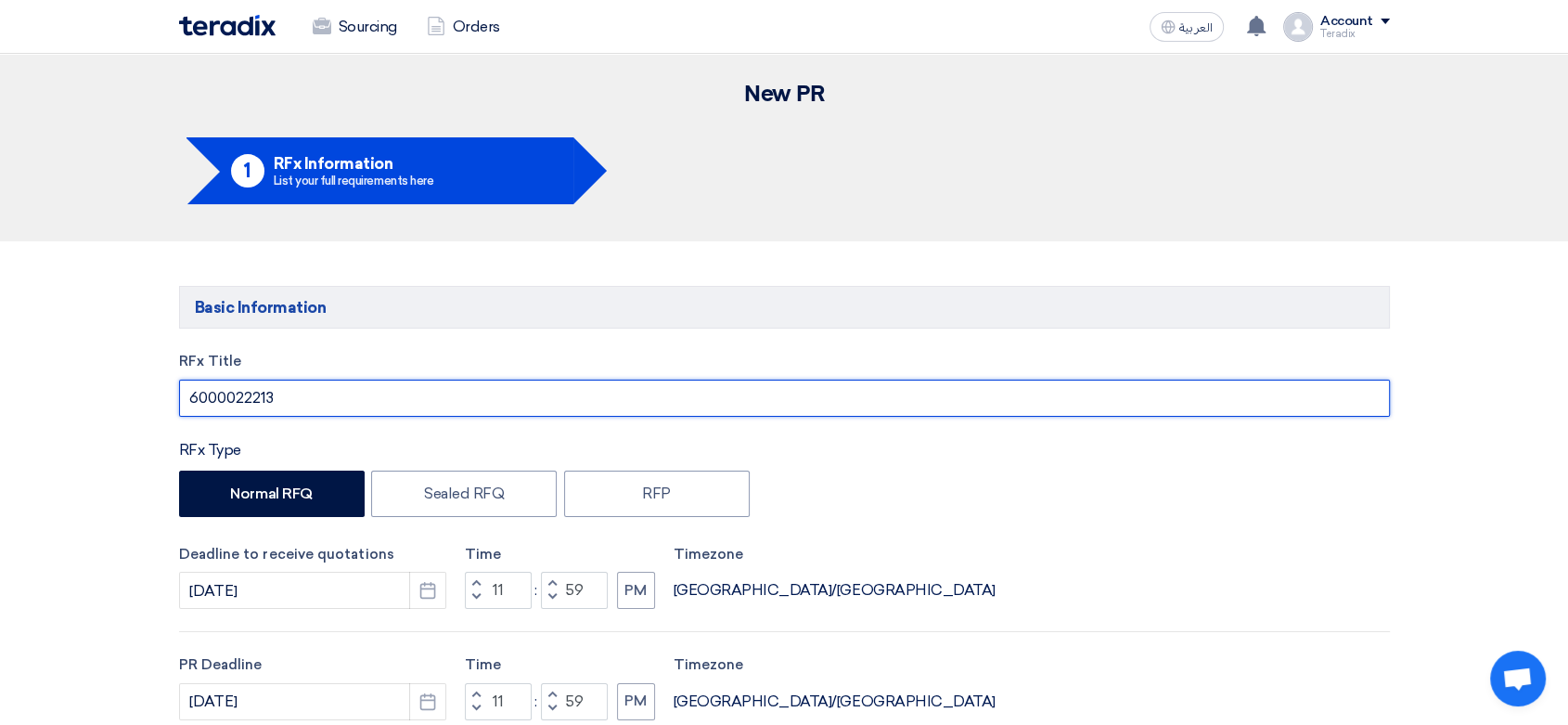
drag, startPoint x: 245, startPoint y: 392, endPoint x: 46, endPoint y: 392, distance: 199.0
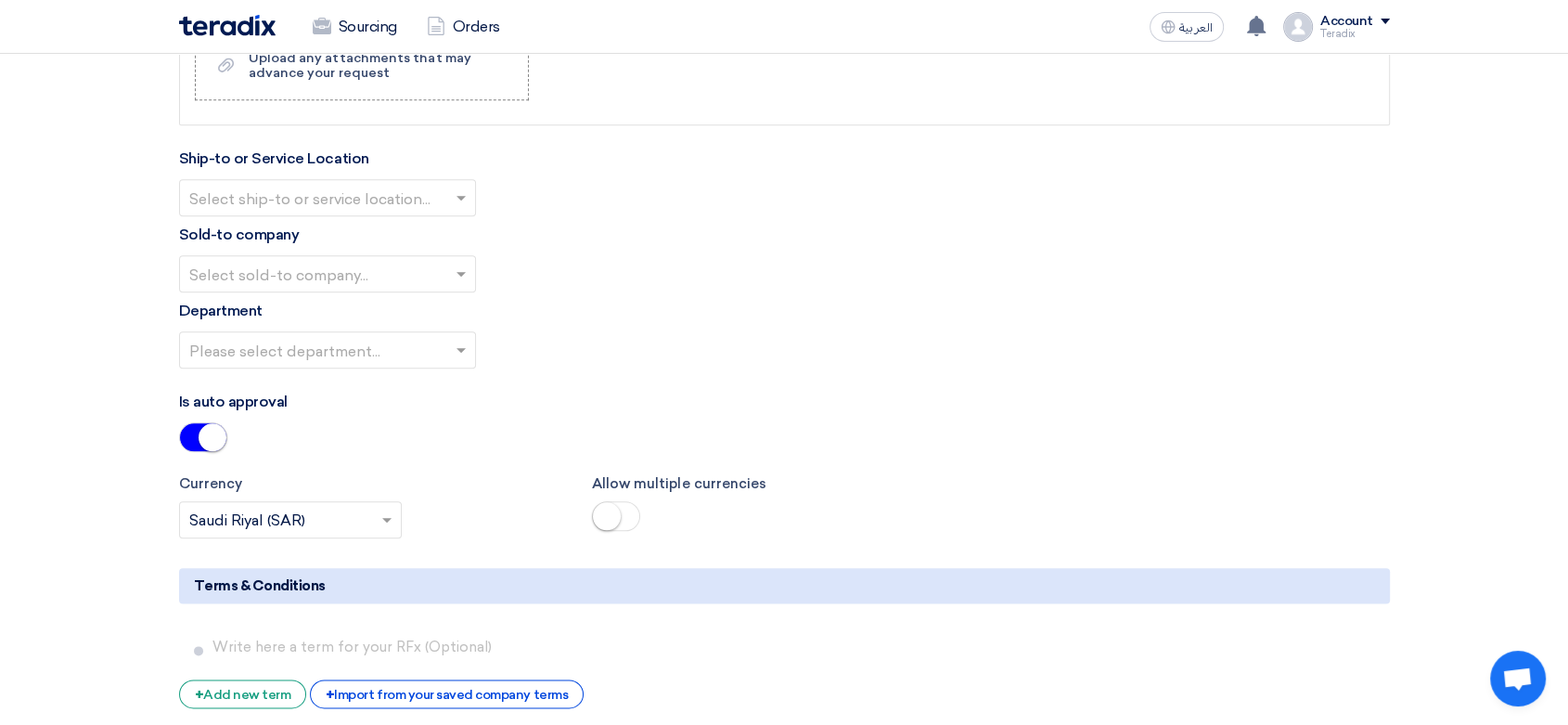
scroll to position [2062, 0]
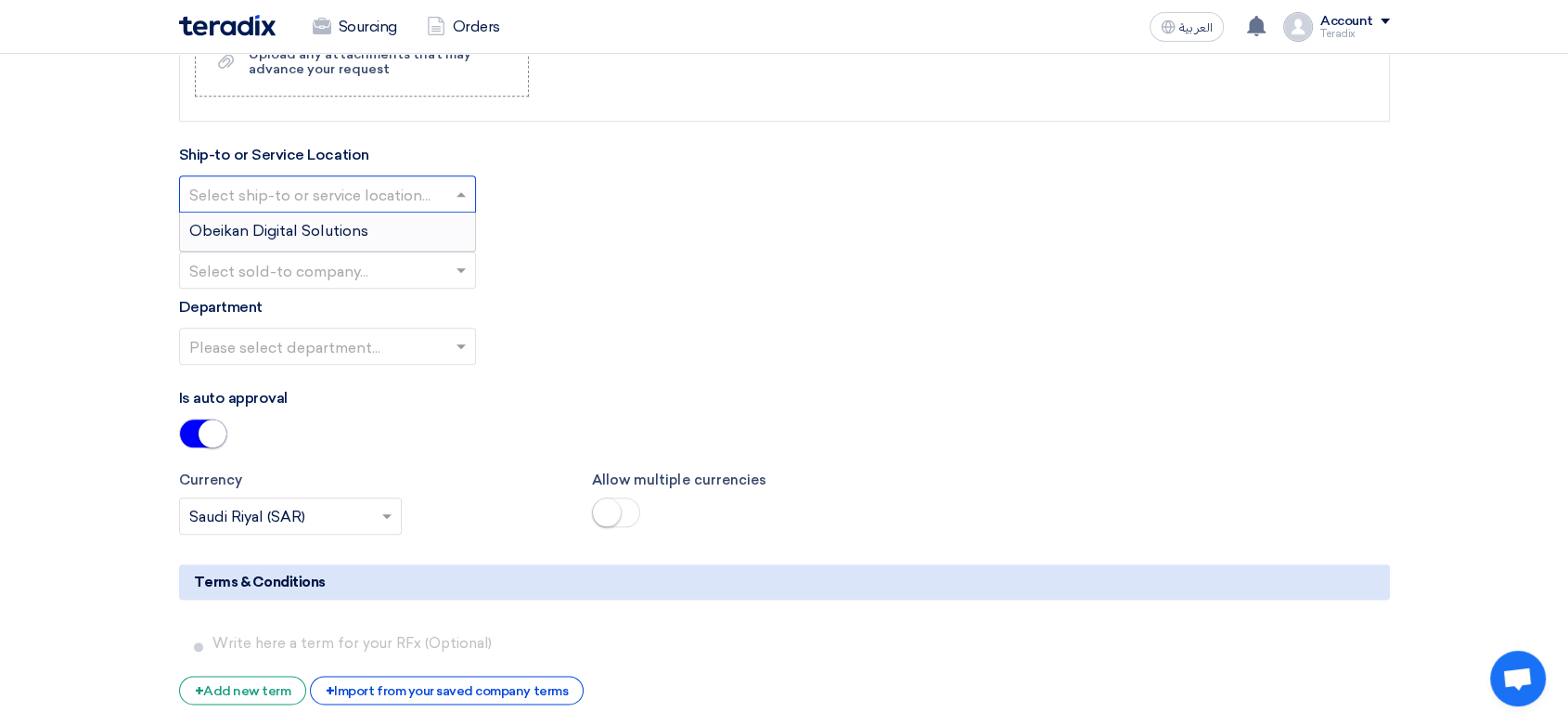
click at [416, 206] on div "Select ship-to or service location..." at bounding box center [327, 195] width 297 height 38
click at [419, 232] on div "Obeikan Digital Solutions" at bounding box center [327, 231] width 295 height 38
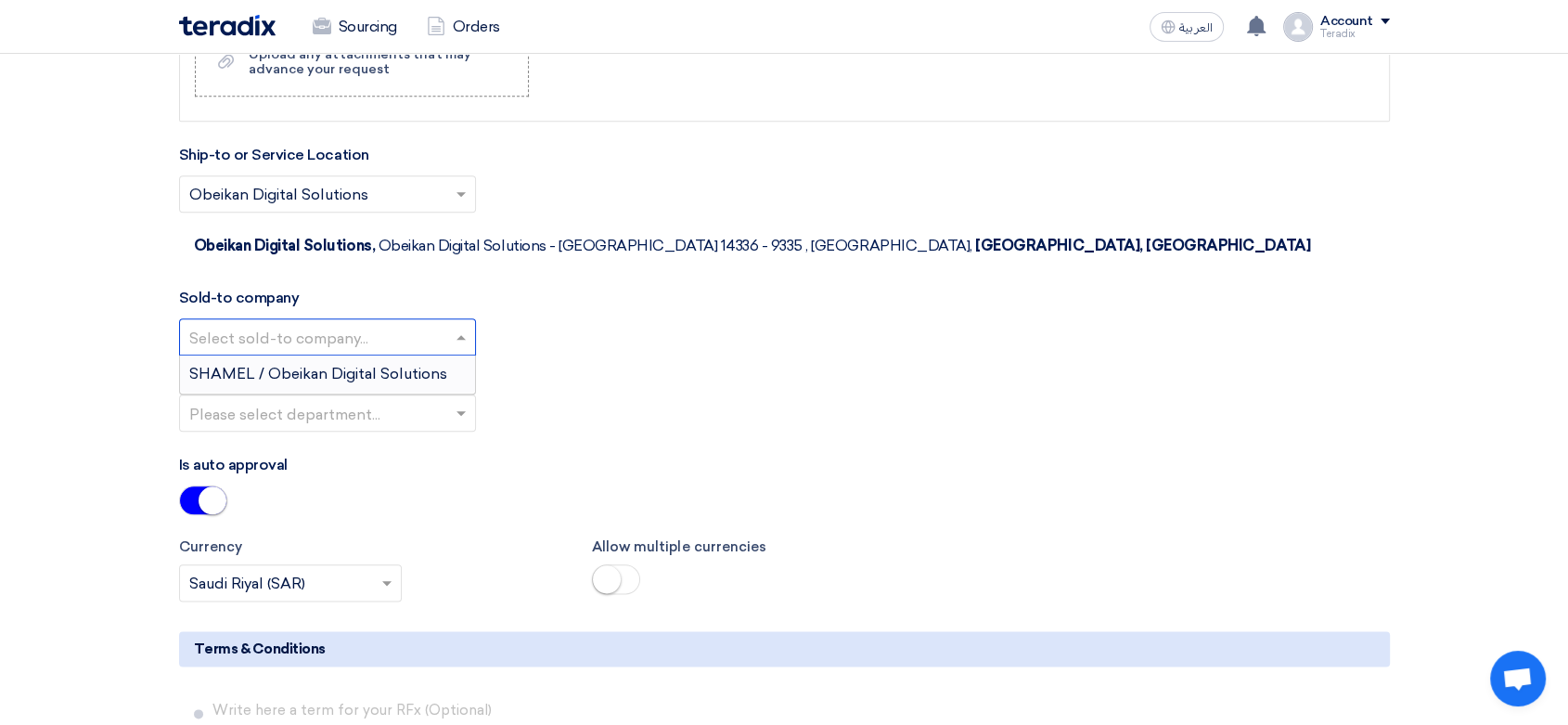
click at [438, 323] on input "text" at bounding box center [318, 338] width 258 height 31
click at [440, 364] on span "SHAMEL / Obeikan Digital Solutions" at bounding box center [318, 373] width 258 height 18
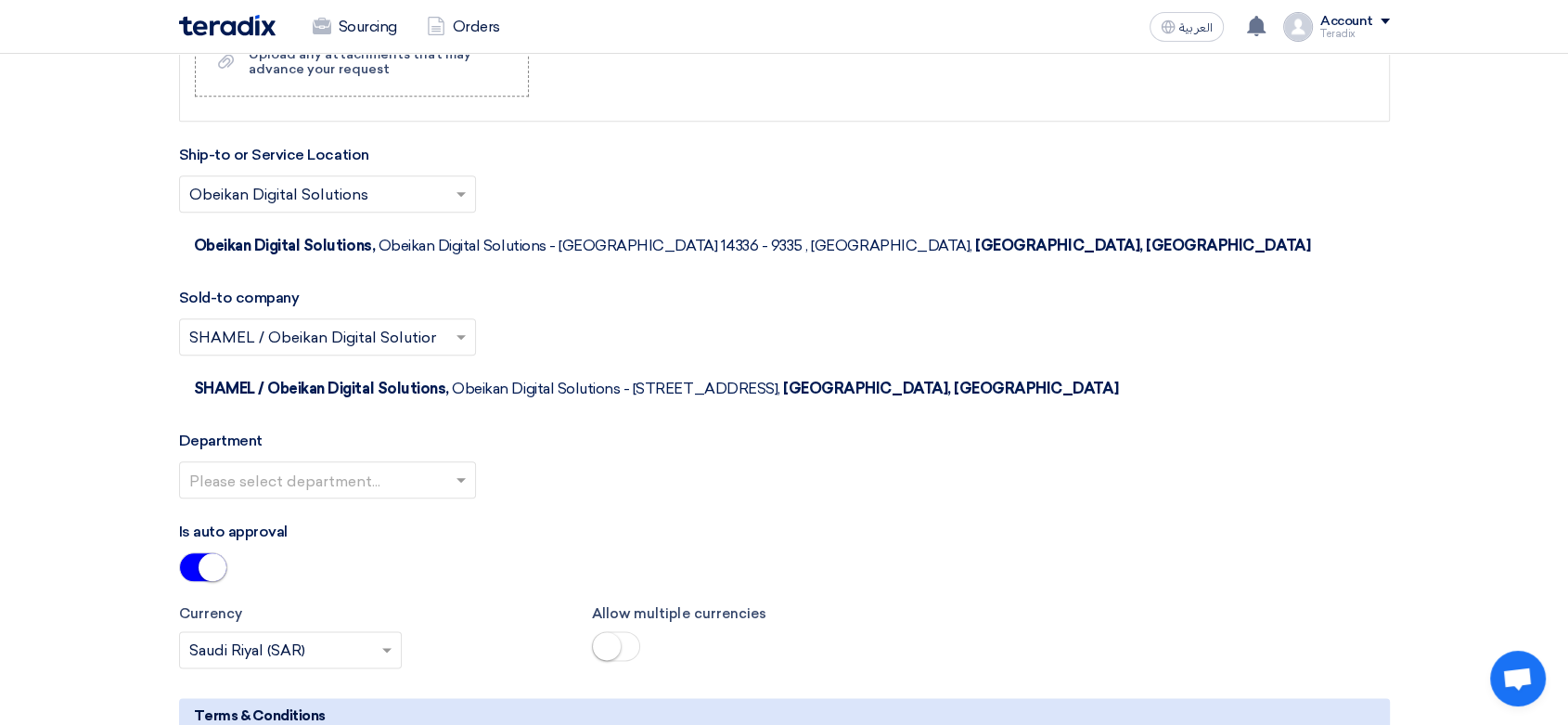
click at [445, 466] on input "text" at bounding box center [318, 481] width 258 height 31
click at [444, 499] on div "Procurement Department" at bounding box center [327, 518] width 295 height 38
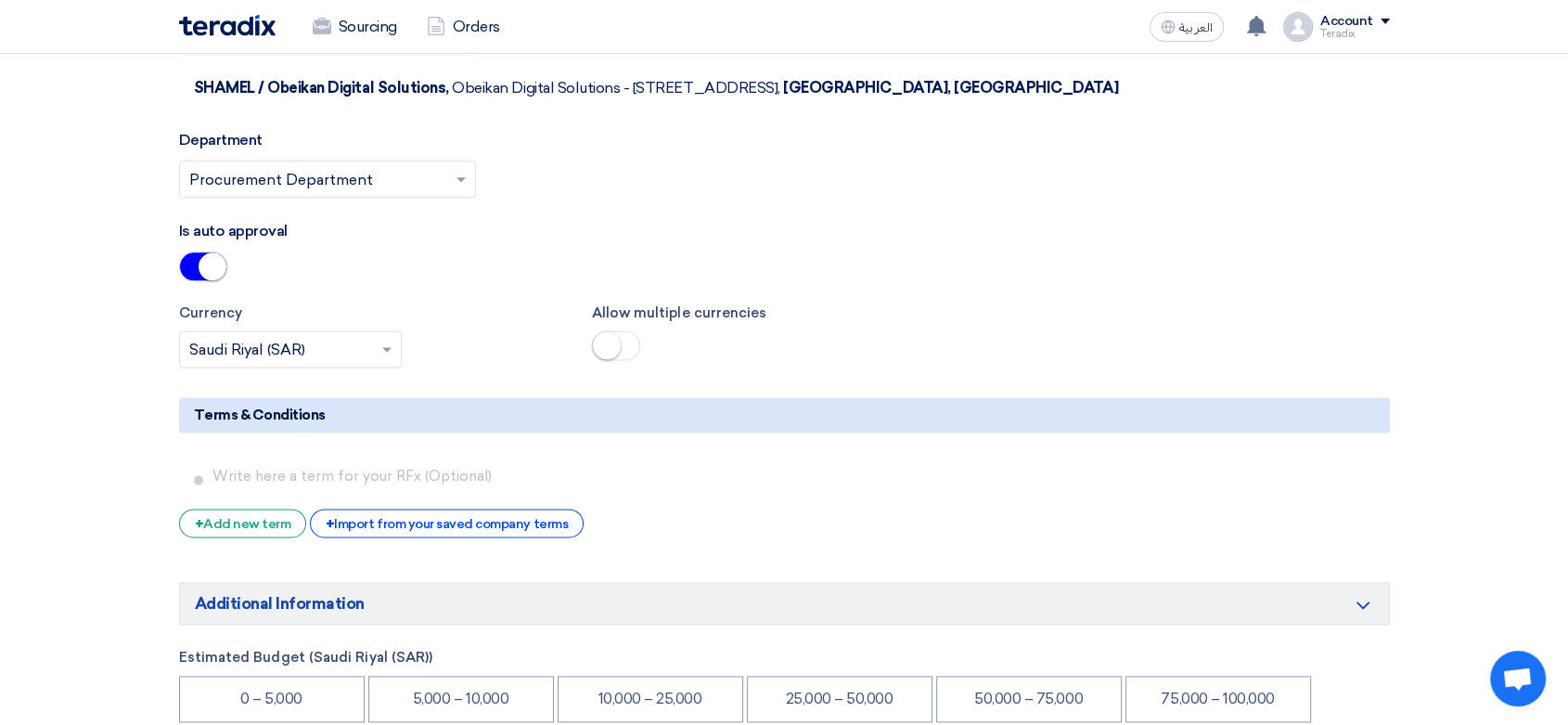
scroll to position [2577, 0]
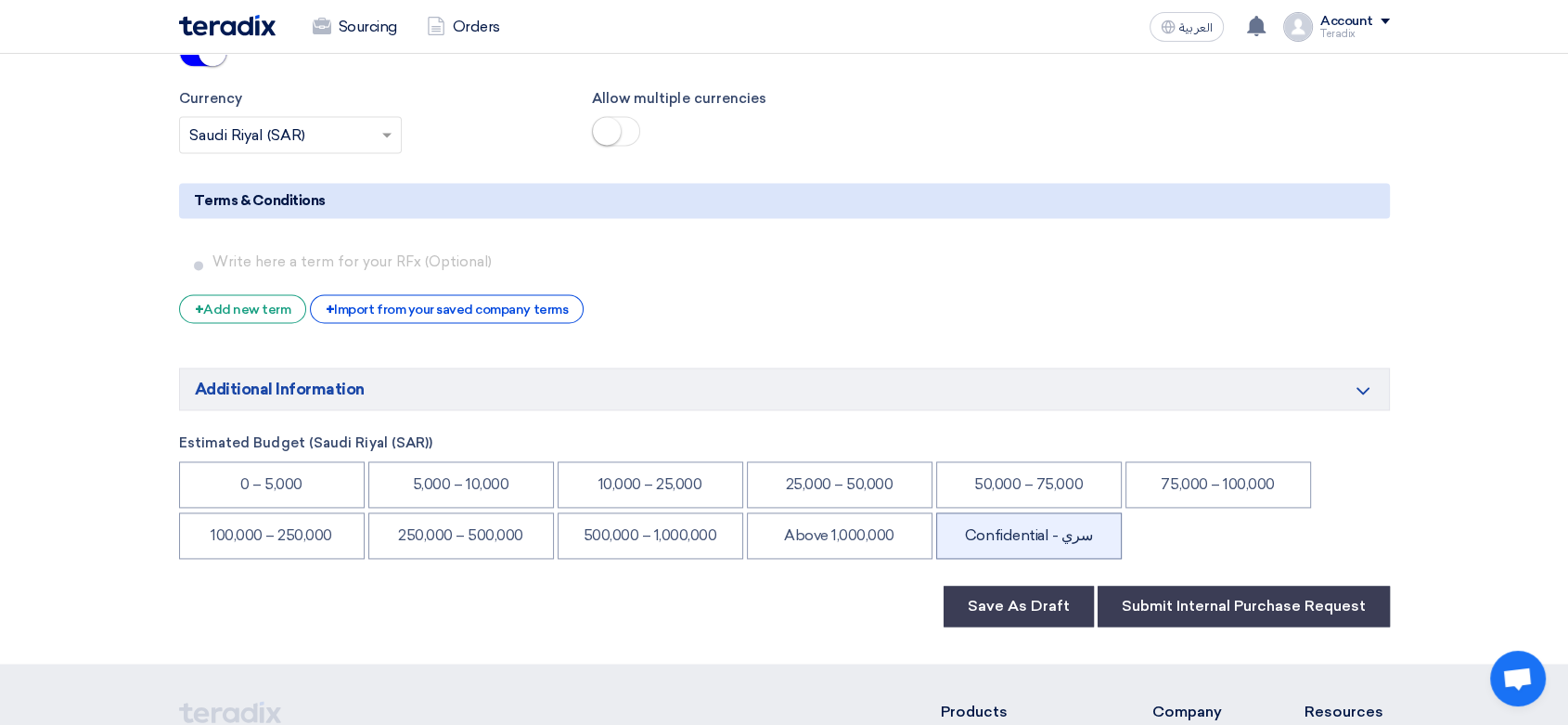
click at [1036, 513] on li "Confidential - سري" at bounding box center [1029, 535] width 186 height 46
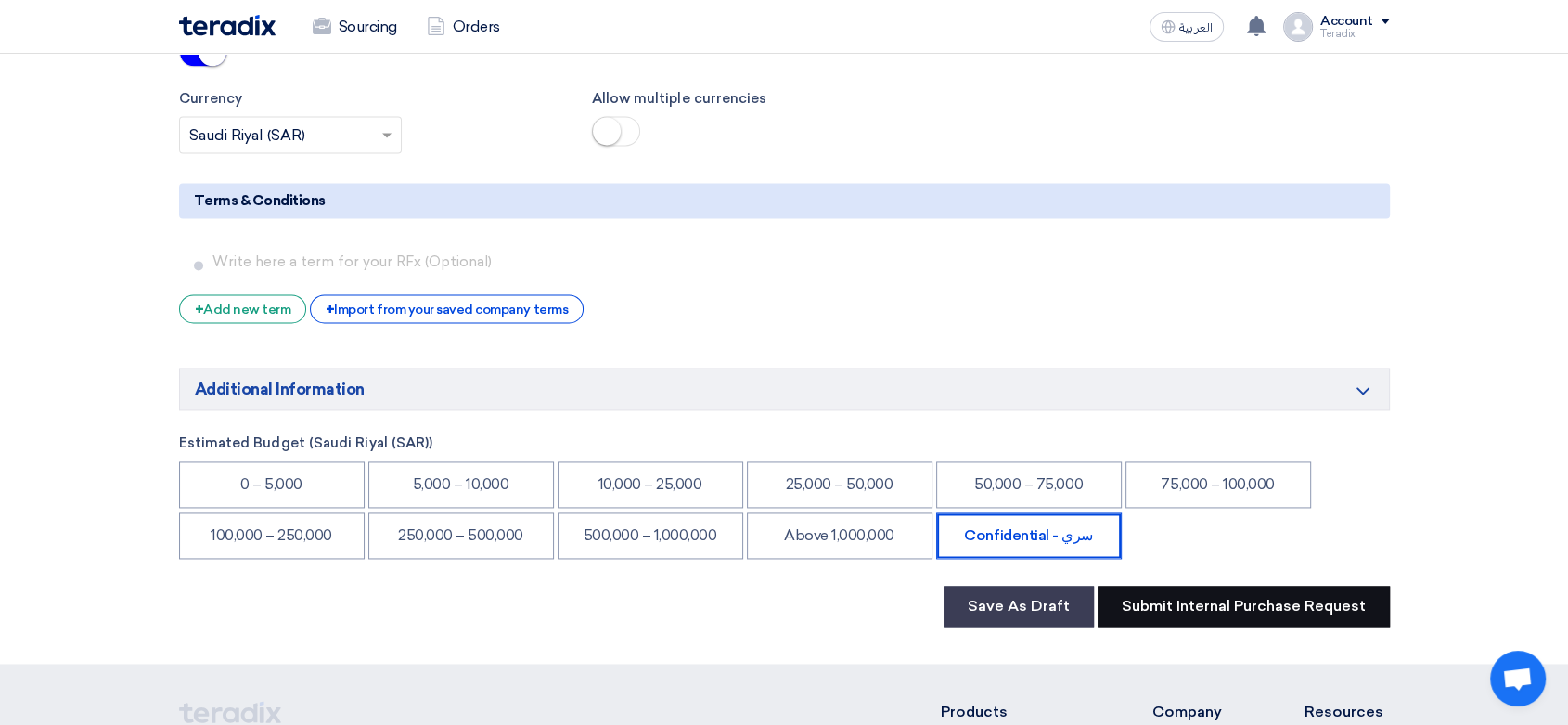
click at [1273, 586] on button "Submit Internal Purchase Request" at bounding box center [1244, 605] width 292 height 40
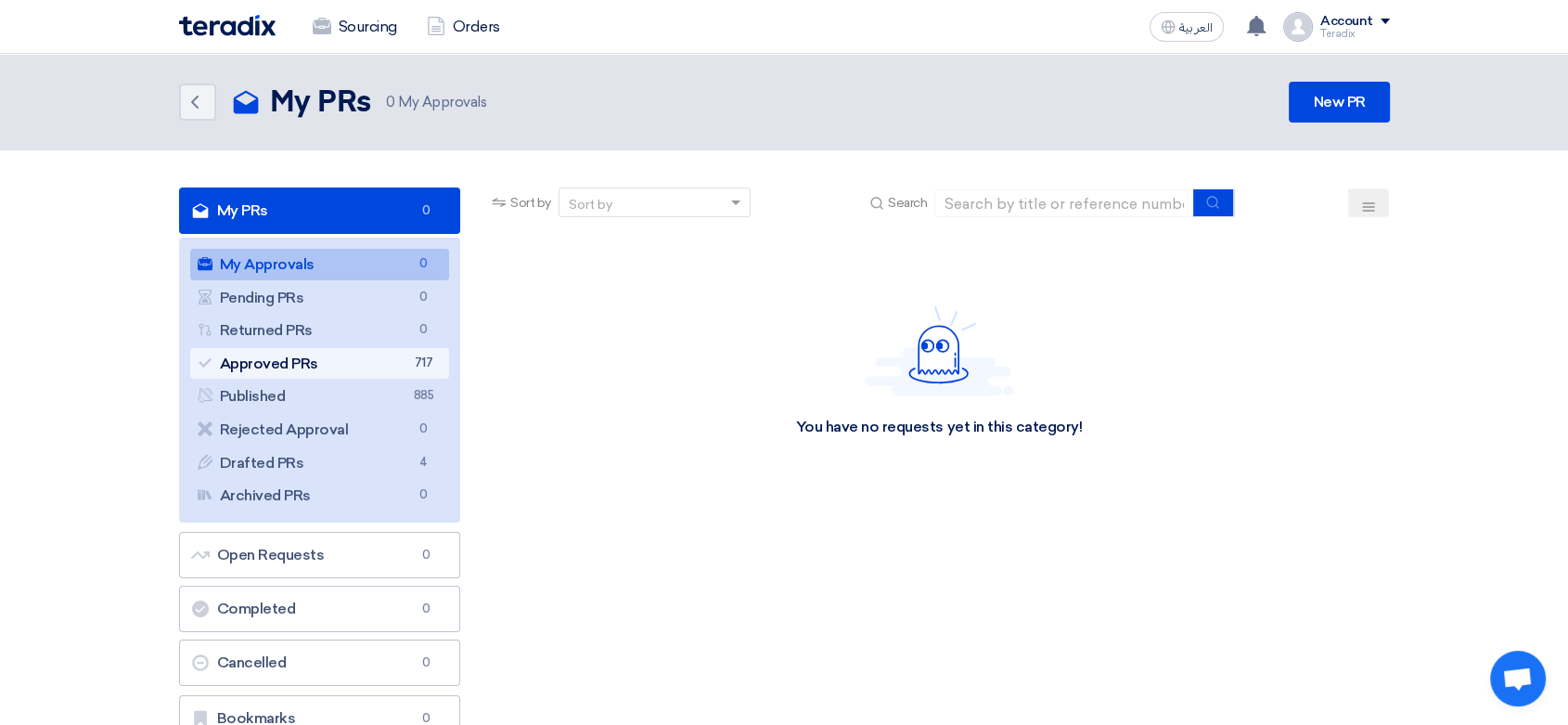
click at [415, 349] on link "Approved PRs Approved PRs 717" at bounding box center [320, 363] width 260 height 32
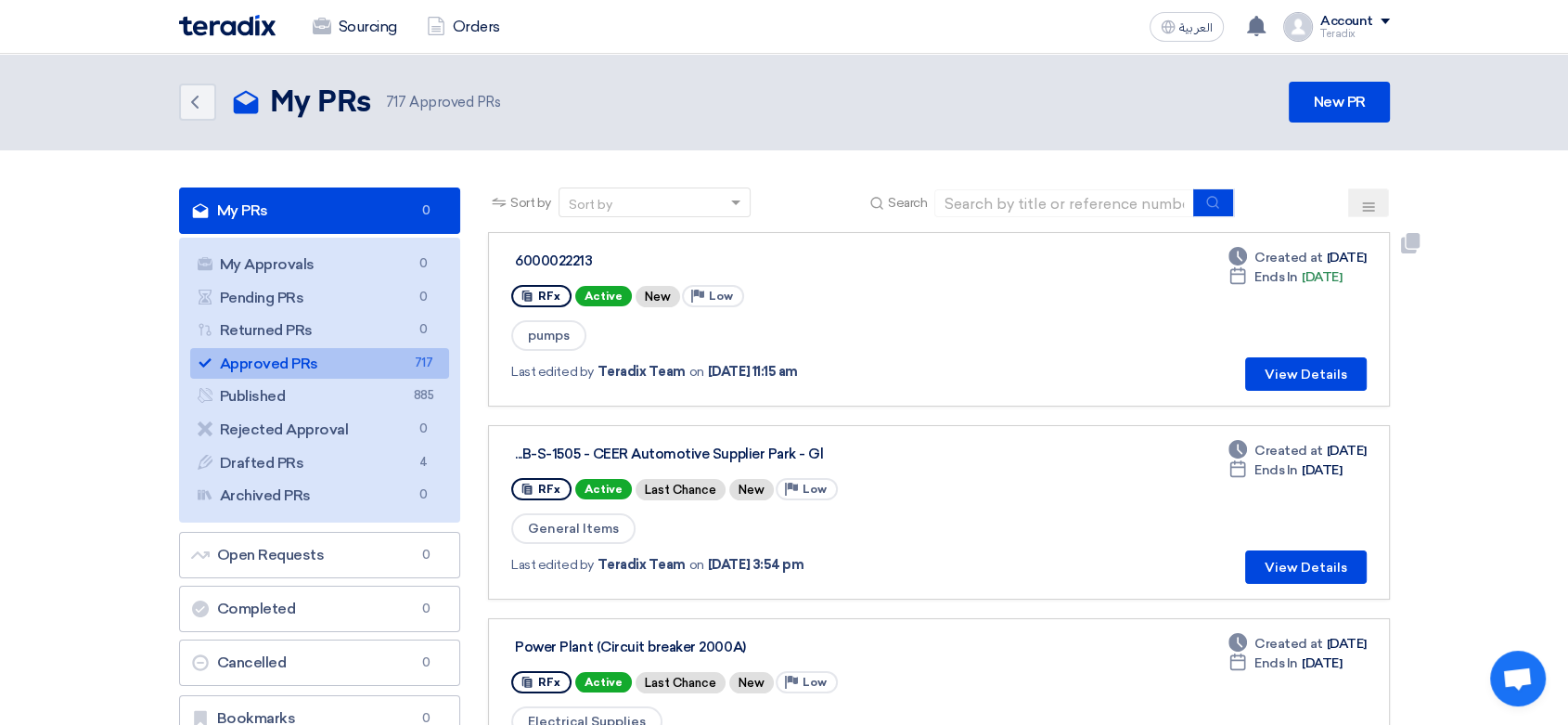
click at [1313, 355] on div "Deadline Created at [DATE] Deadline Ends In [DATE] View Details" at bounding box center [1296, 319] width 137 height 143
click at [1291, 367] on button "View Details" at bounding box center [1305, 374] width 121 height 34
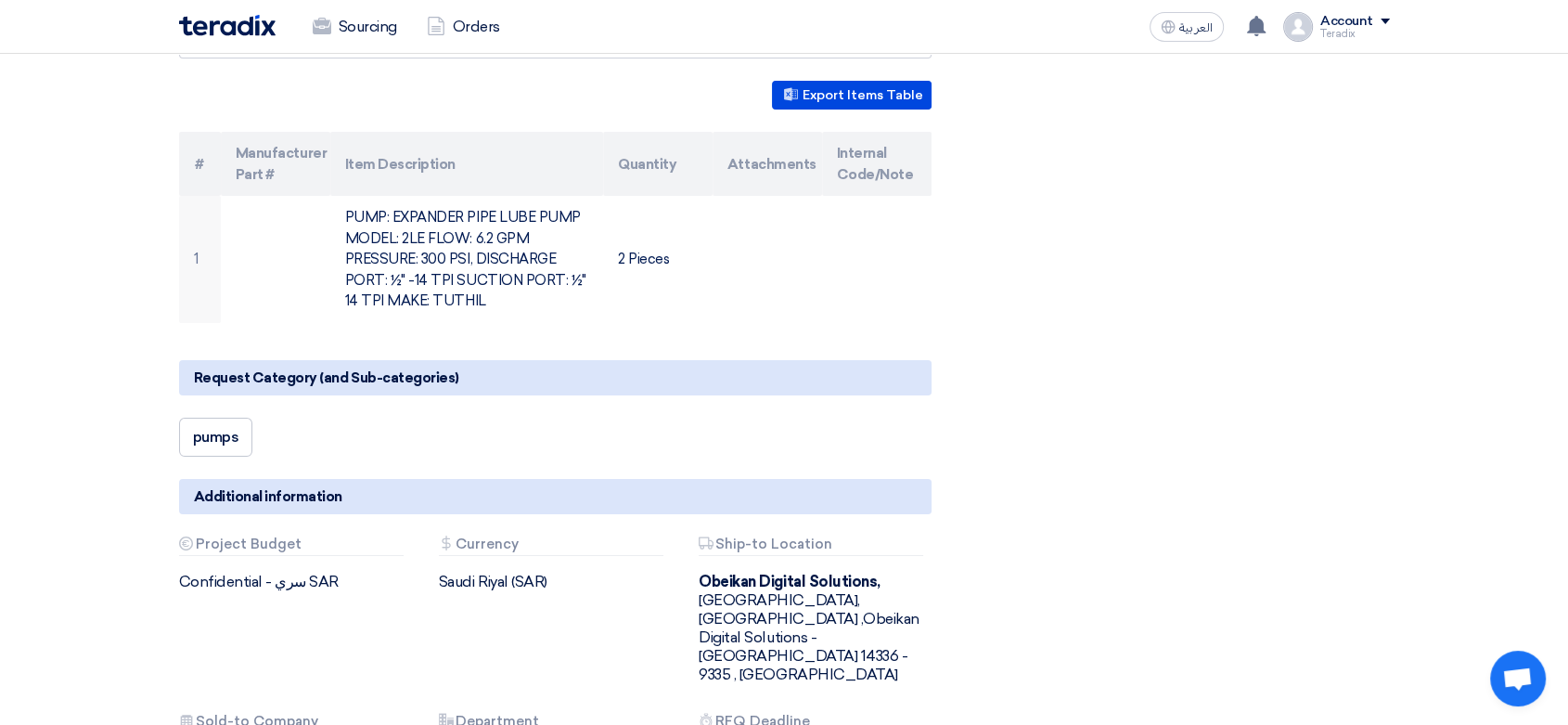
scroll to position [515, 0]
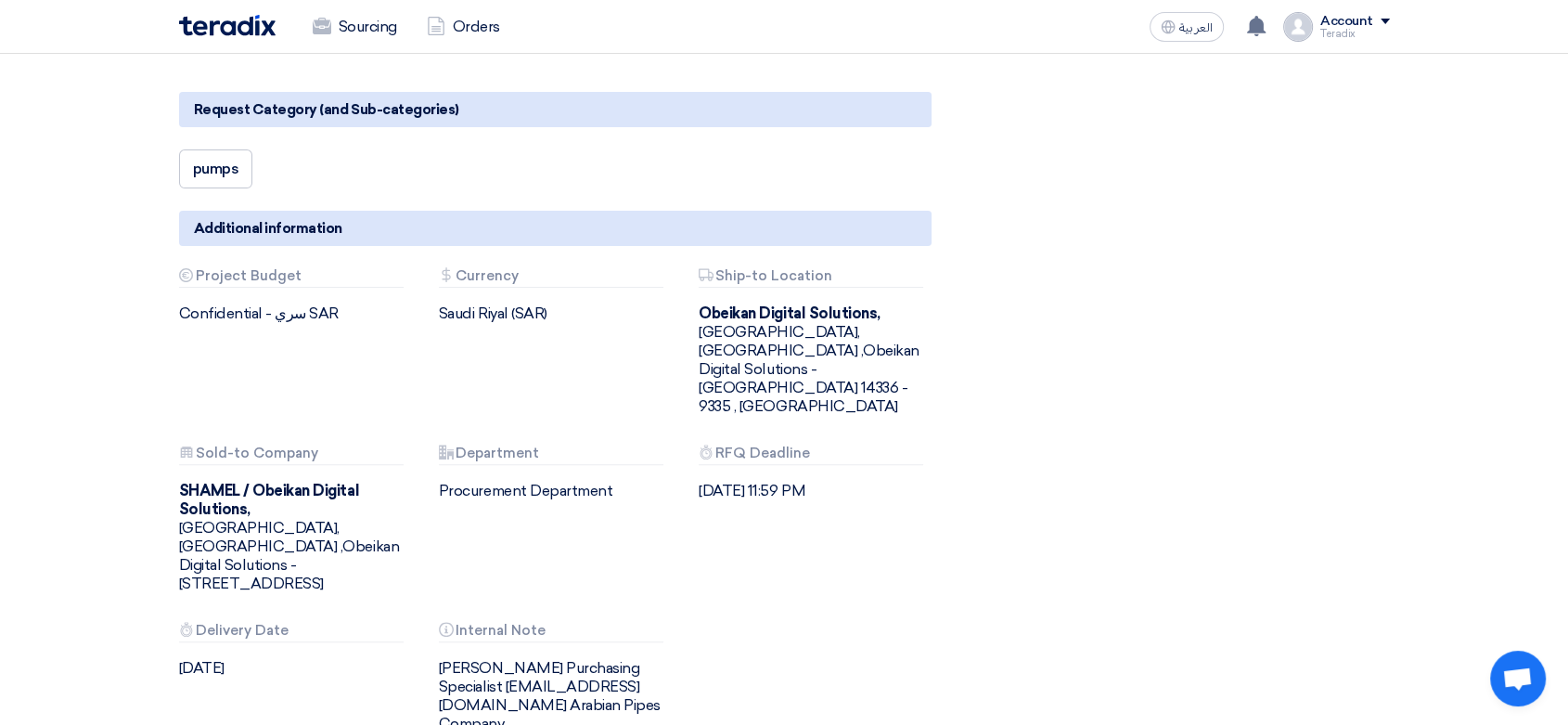
click at [514, 659] on div "[PERSON_NAME] Purchasing Specialist [EMAIL_ADDRESS][DOMAIN_NAME] Arabian Pipes …" at bounding box center [554, 695] width 232 height 74
copy app-shell "[PERSON_NAME] Purchasing Specialist [EMAIL_ADDRESS][DOMAIN_NAME] Arabian Pipes …"
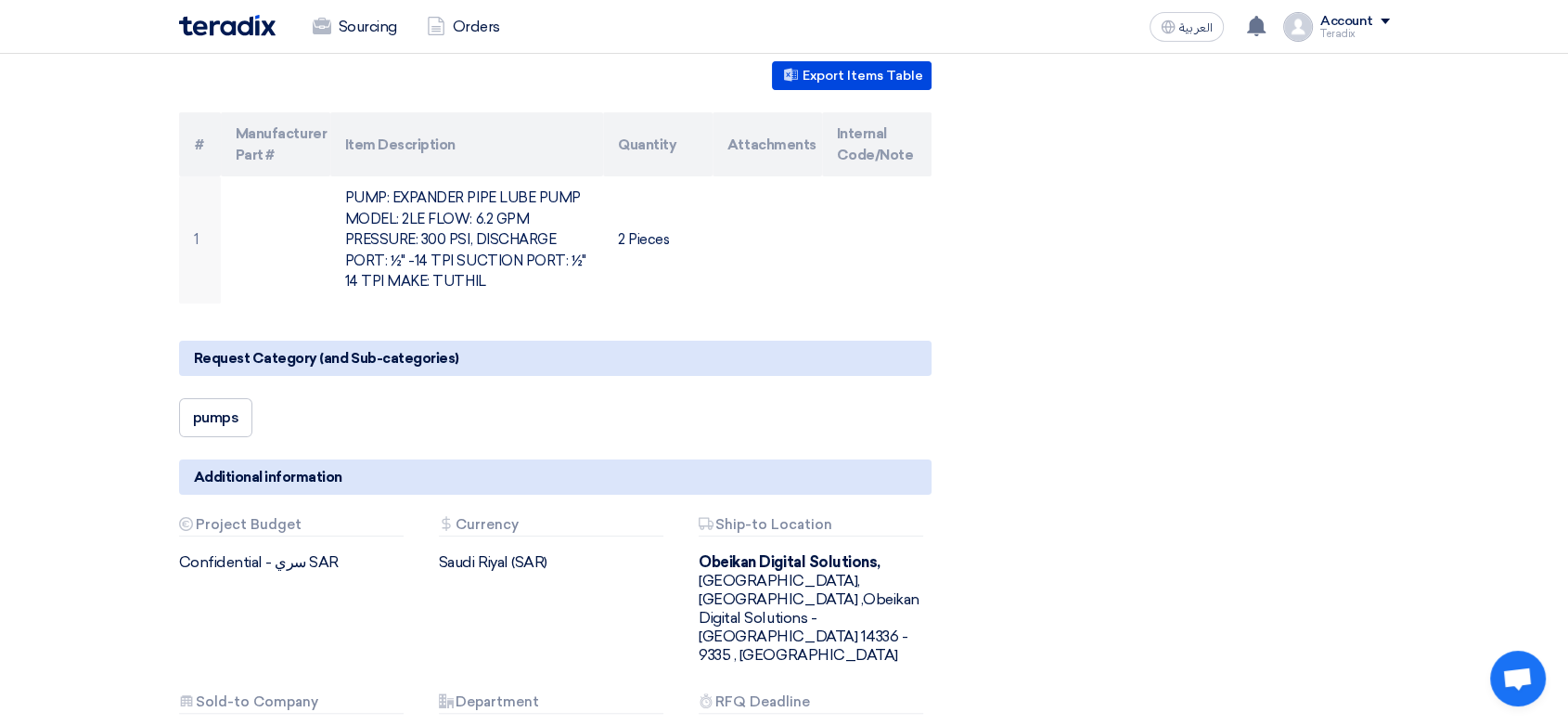
scroll to position [0, 0]
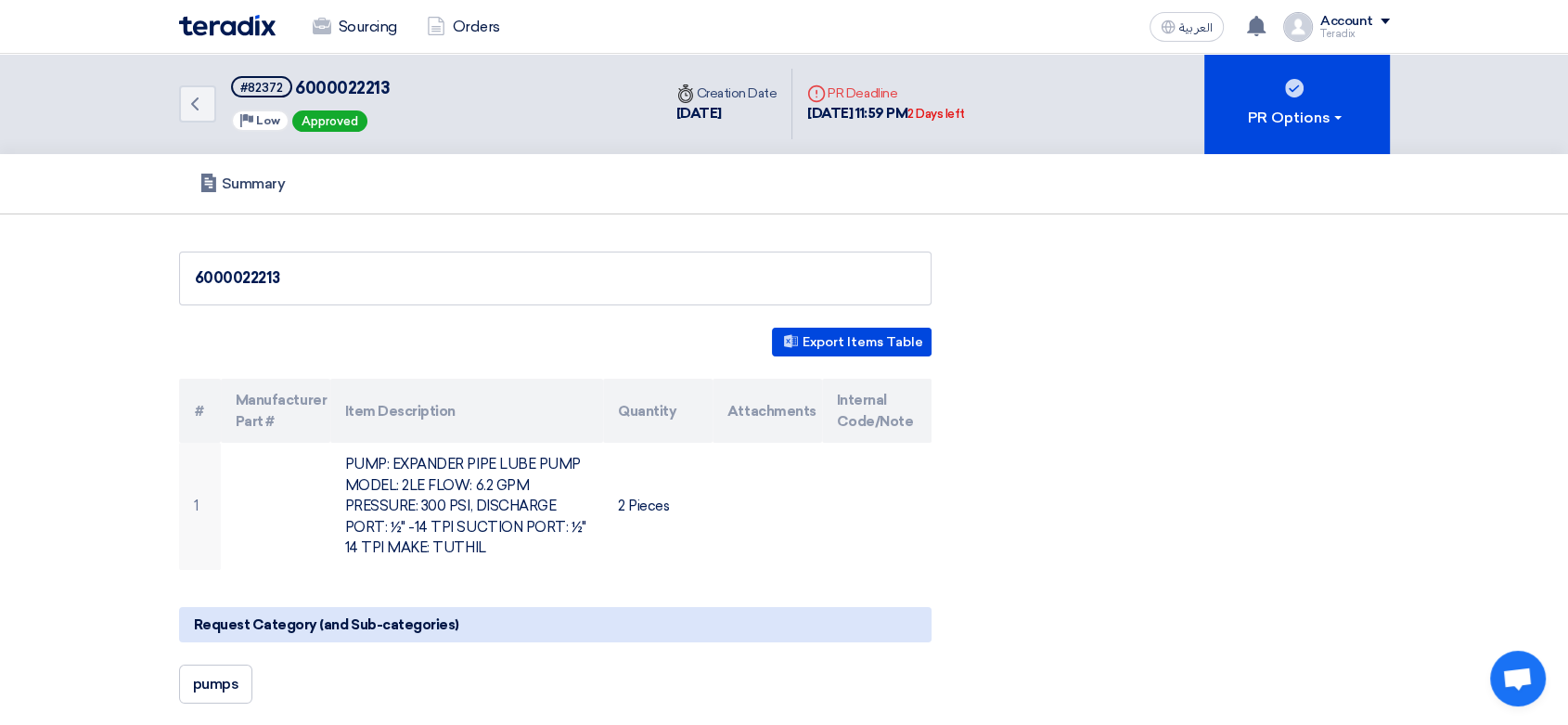
click at [216, 37] on div "Sourcing Orders" at bounding box center [542, 27] width 727 height 40
click at [248, 33] on img at bounding box center [227, 26] width 97 height 22
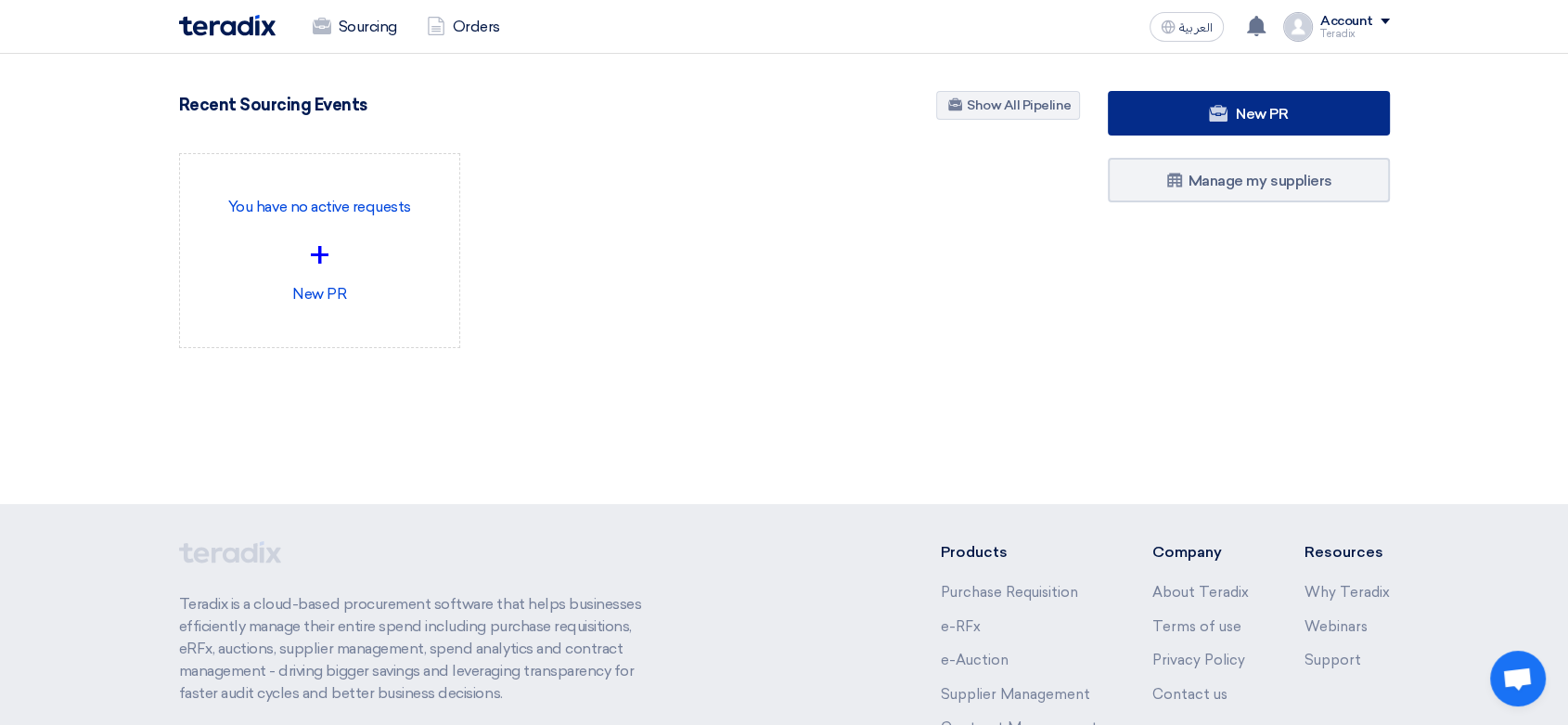
click at [1297, 105] on link "New PR" at bounding box center [1249, 113] width 282 height 44
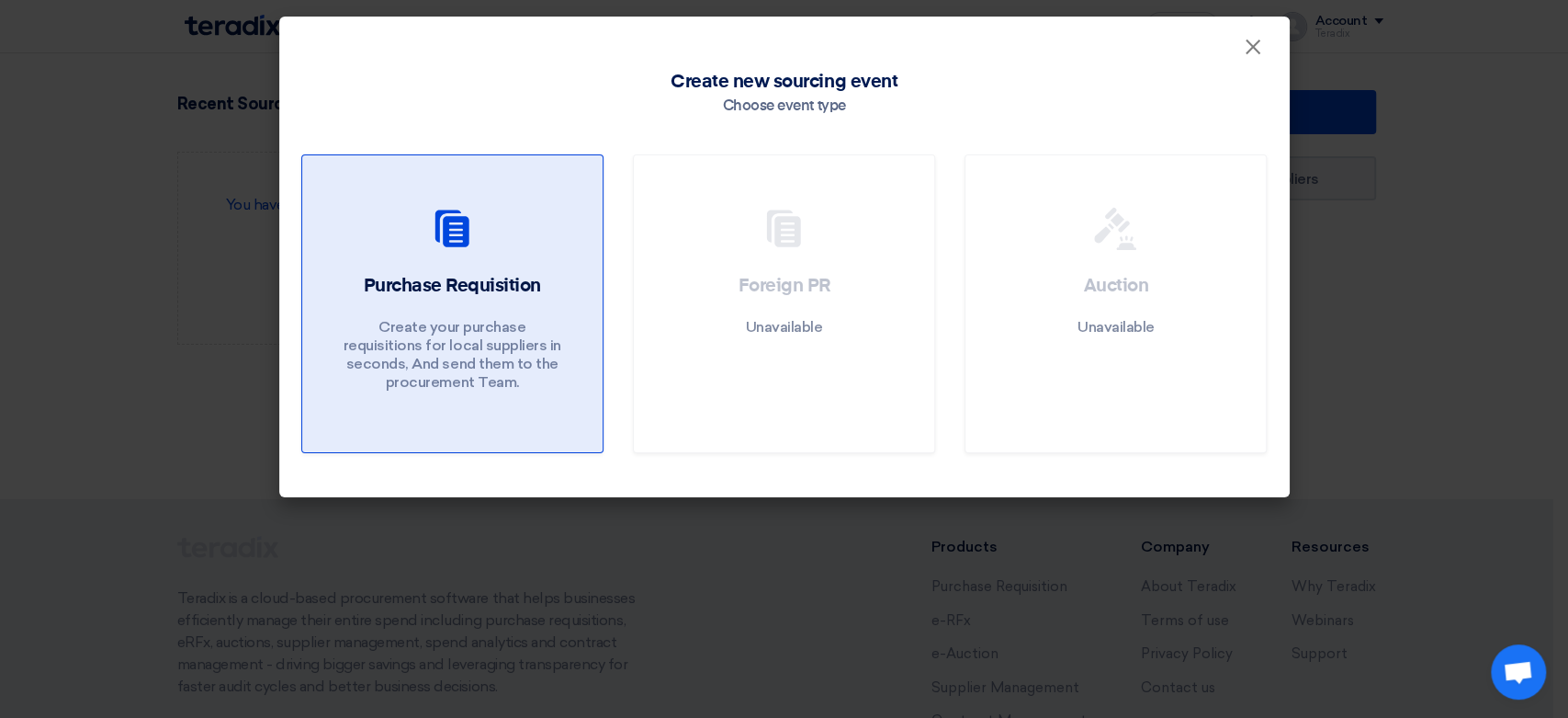
click at [535, 314] on div "Purchase Requisition Create your purchase requisitions for local suppliers in s…" at bounding box center [453, 337] width 256 height 128
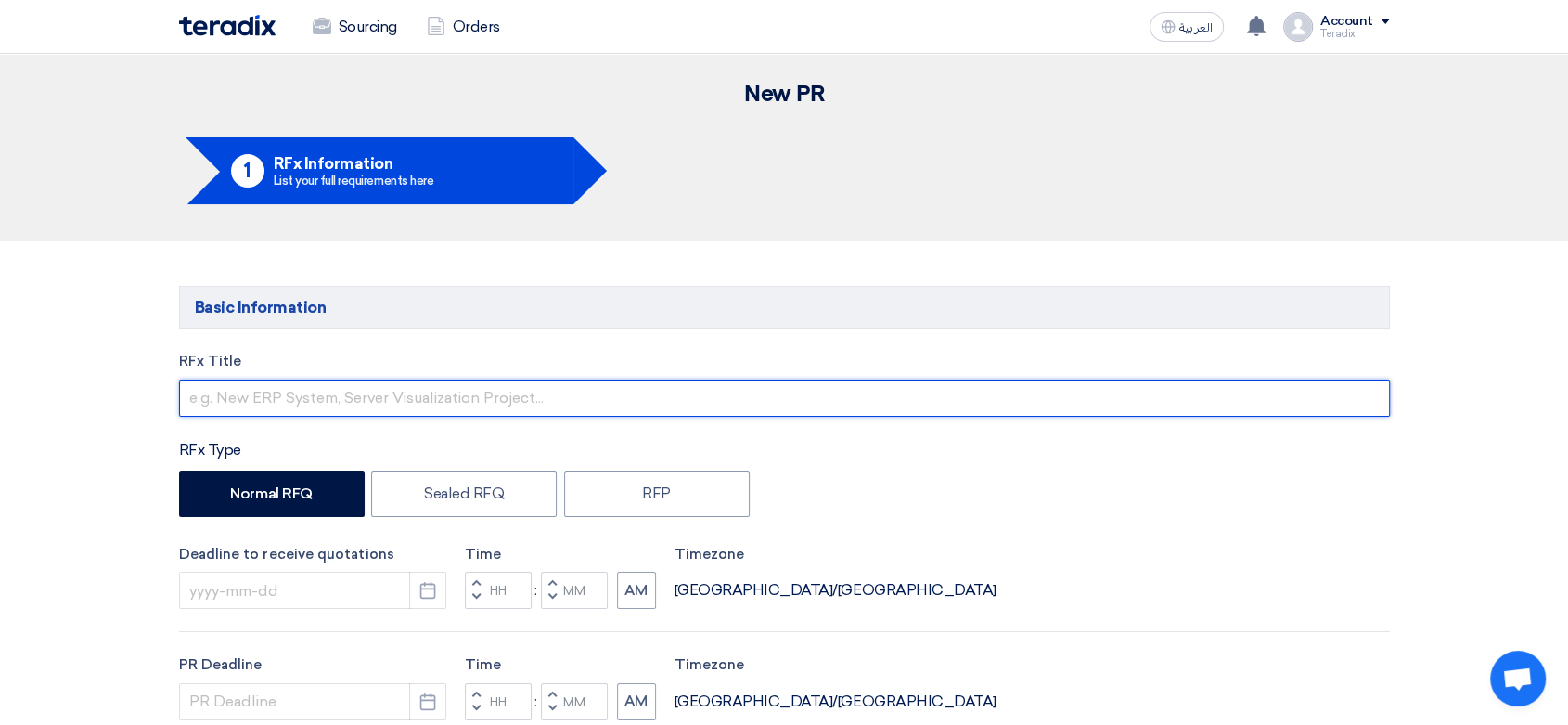
click at [326, 397] on input "text" at bounding box center [784, 398] width 1211 height 38
paste input "6000022214"
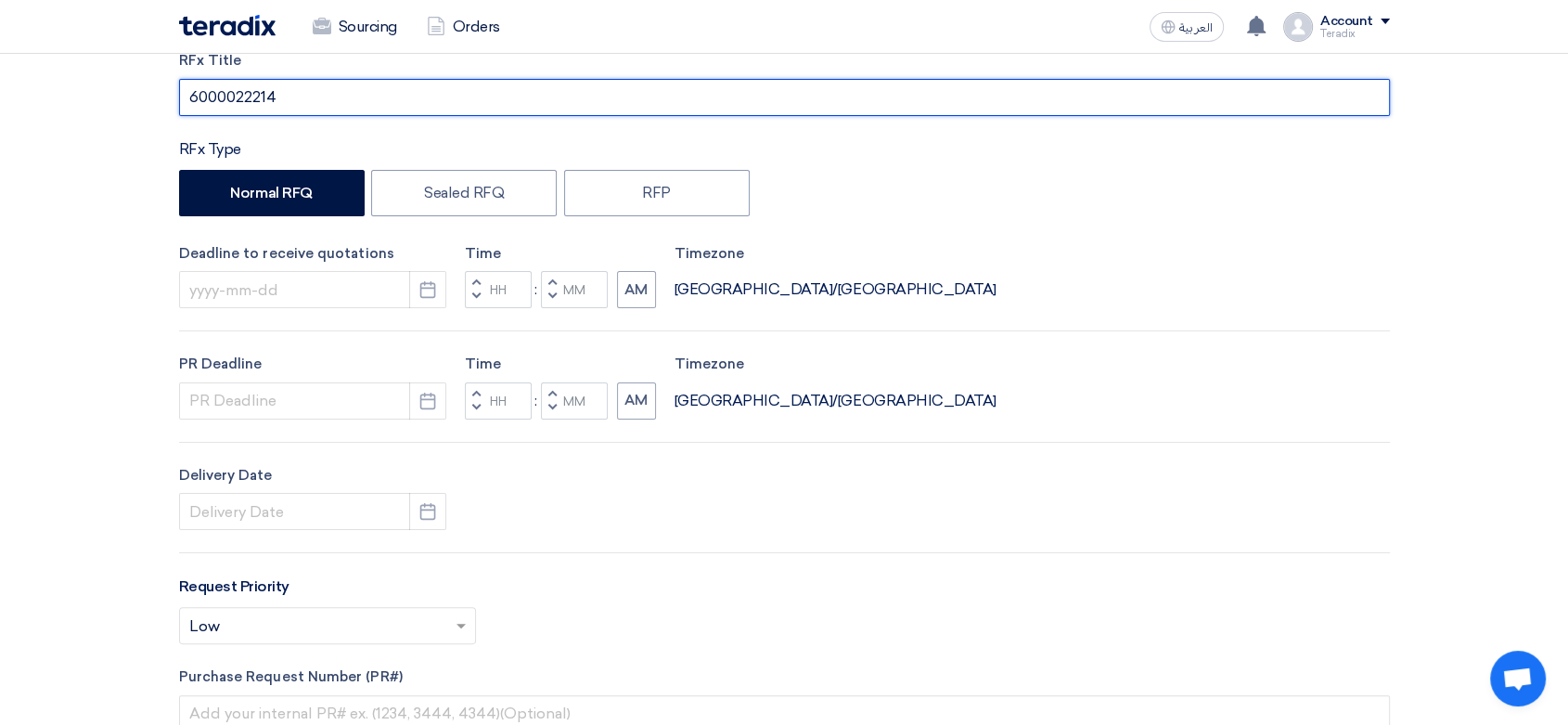
scroll to position [309, 0]
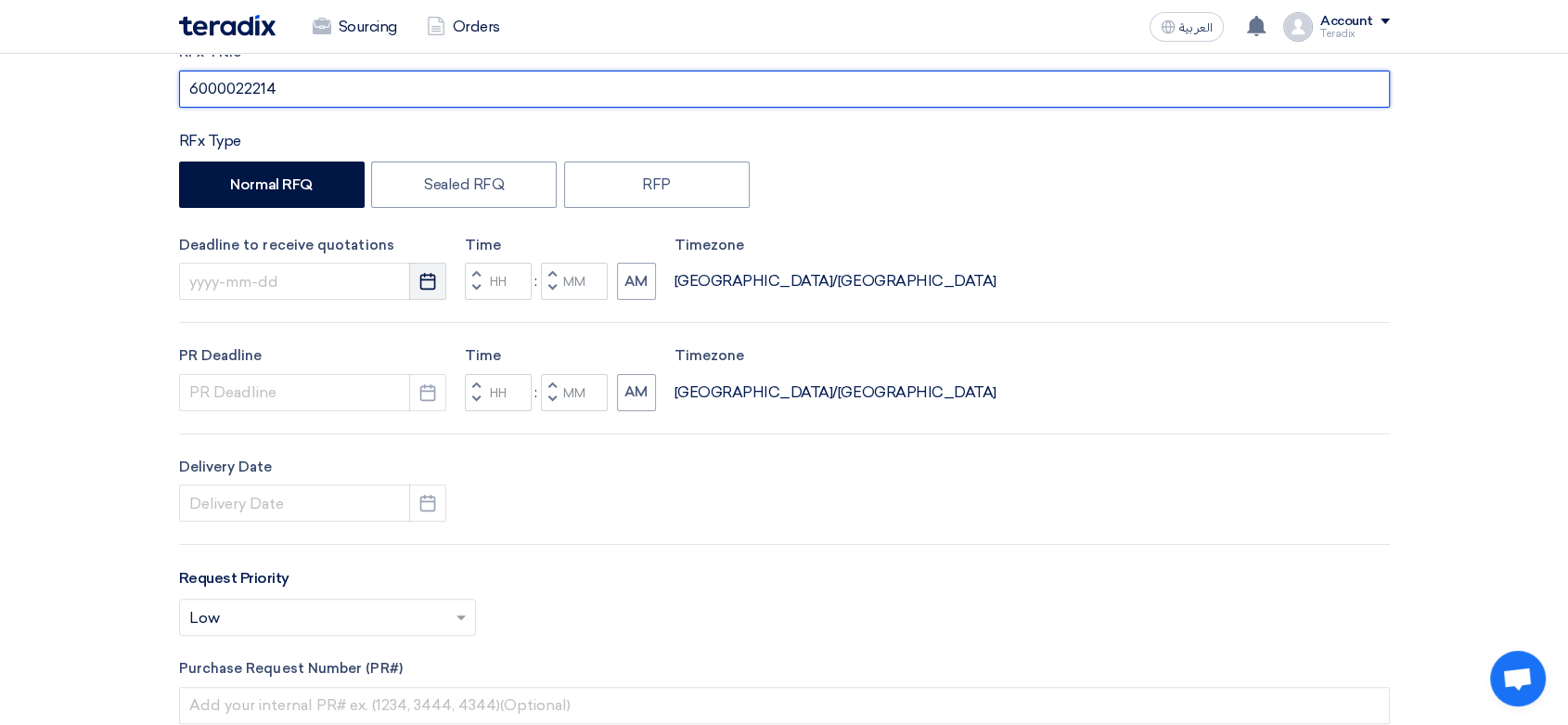
type input "6000022214"
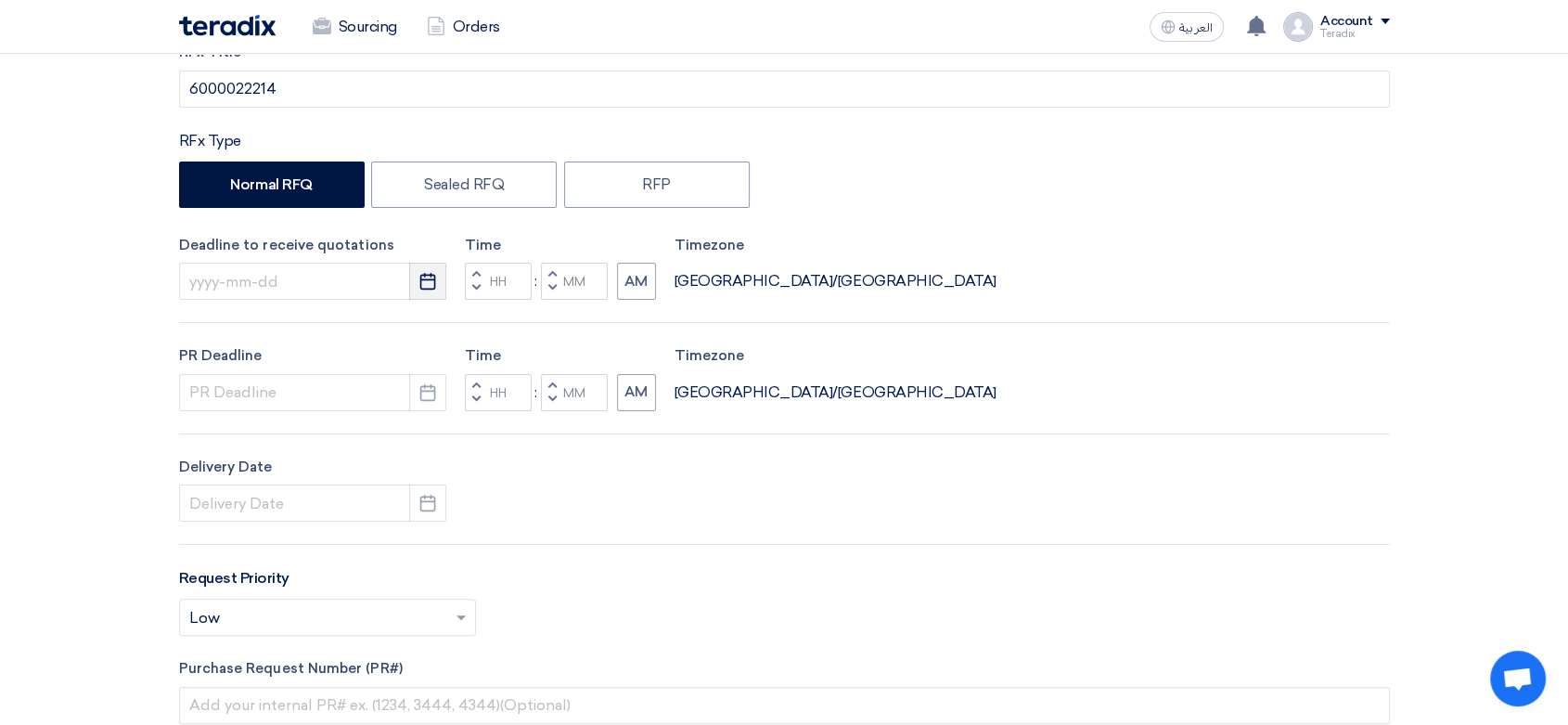
click at [429, 284] on icon "Pick a date" at bounding box center [428, 281] width 19 height 19
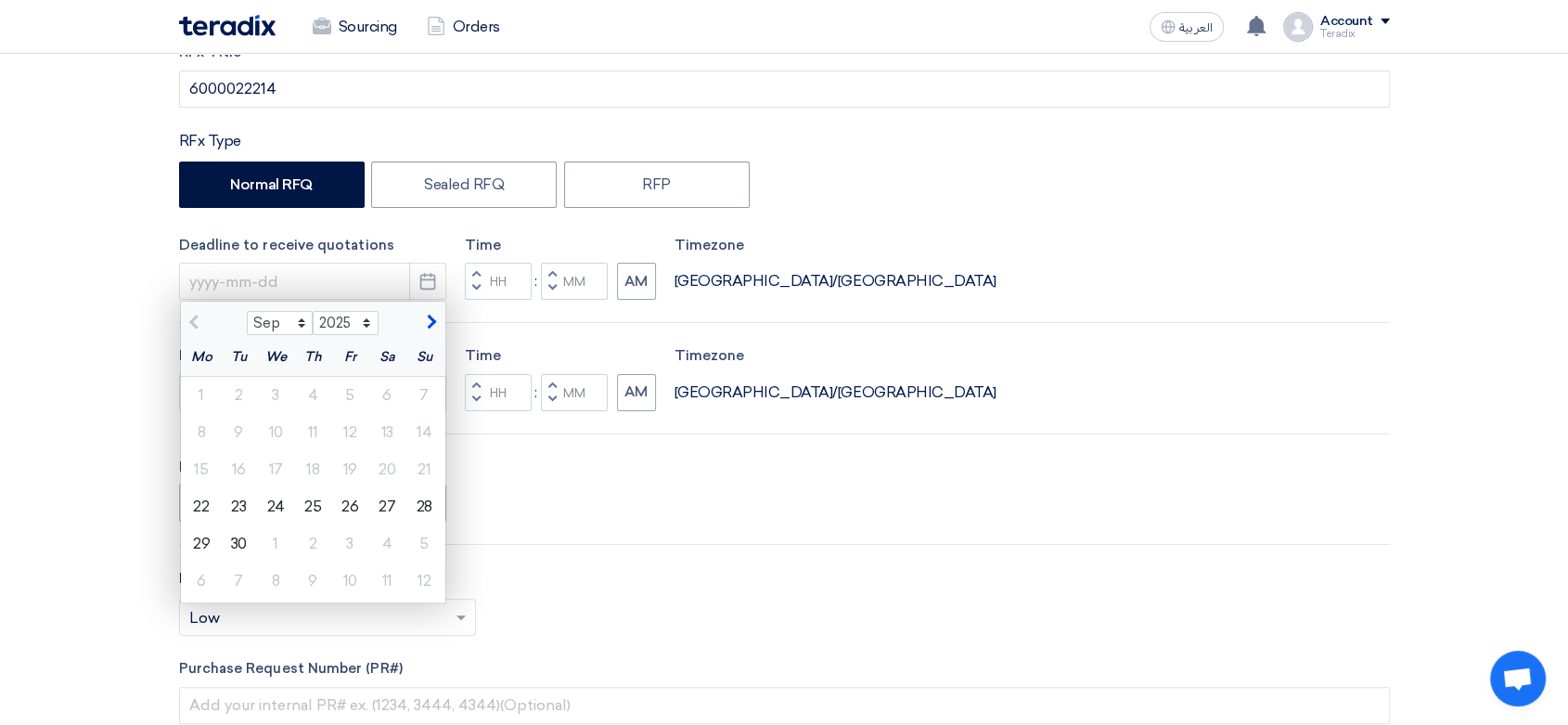
click at [281, 509] on div "24" at bounding box center [275, 507] width 38 height 38
type input "[DATE]"
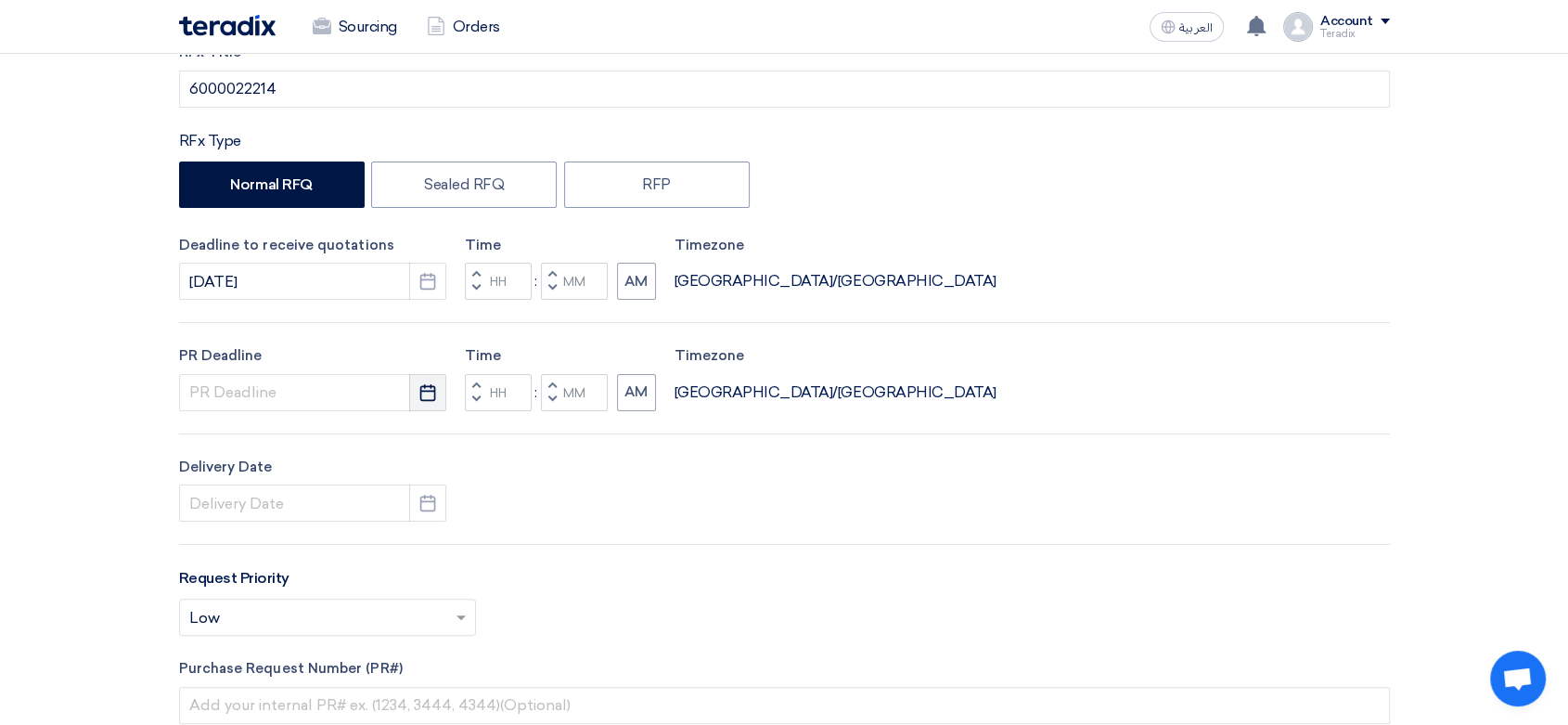
click at [437, 387] on button "Pick a date" at bounding box center [428, 393] width 38 height 38
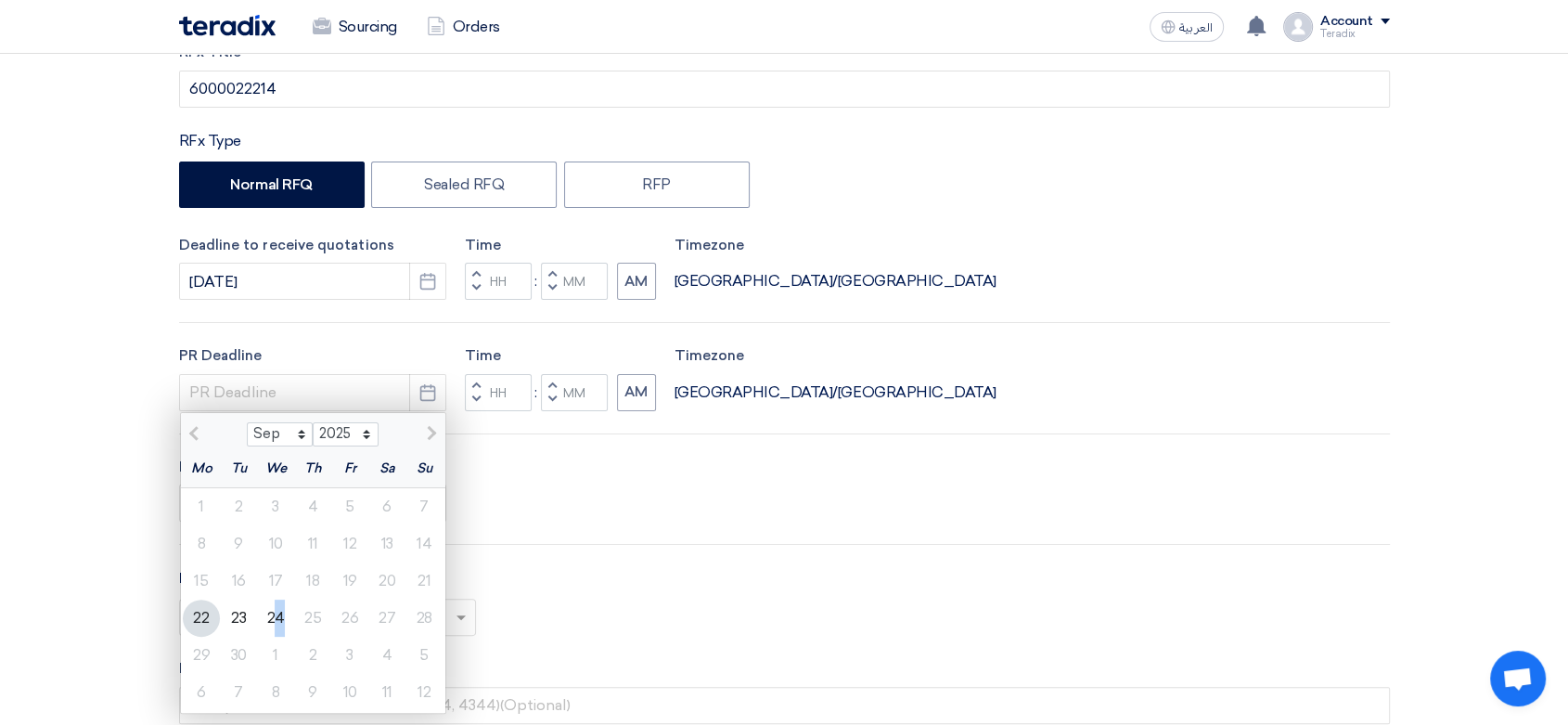
drag, startPoint x: 279, startPoint y: 614, endPoint x: 304, endPoint y: 604, distance: 26.9
click at [278, 614] on div "24" at bounding box center [275, 618] width 38 height 38
type input "[DATE]"
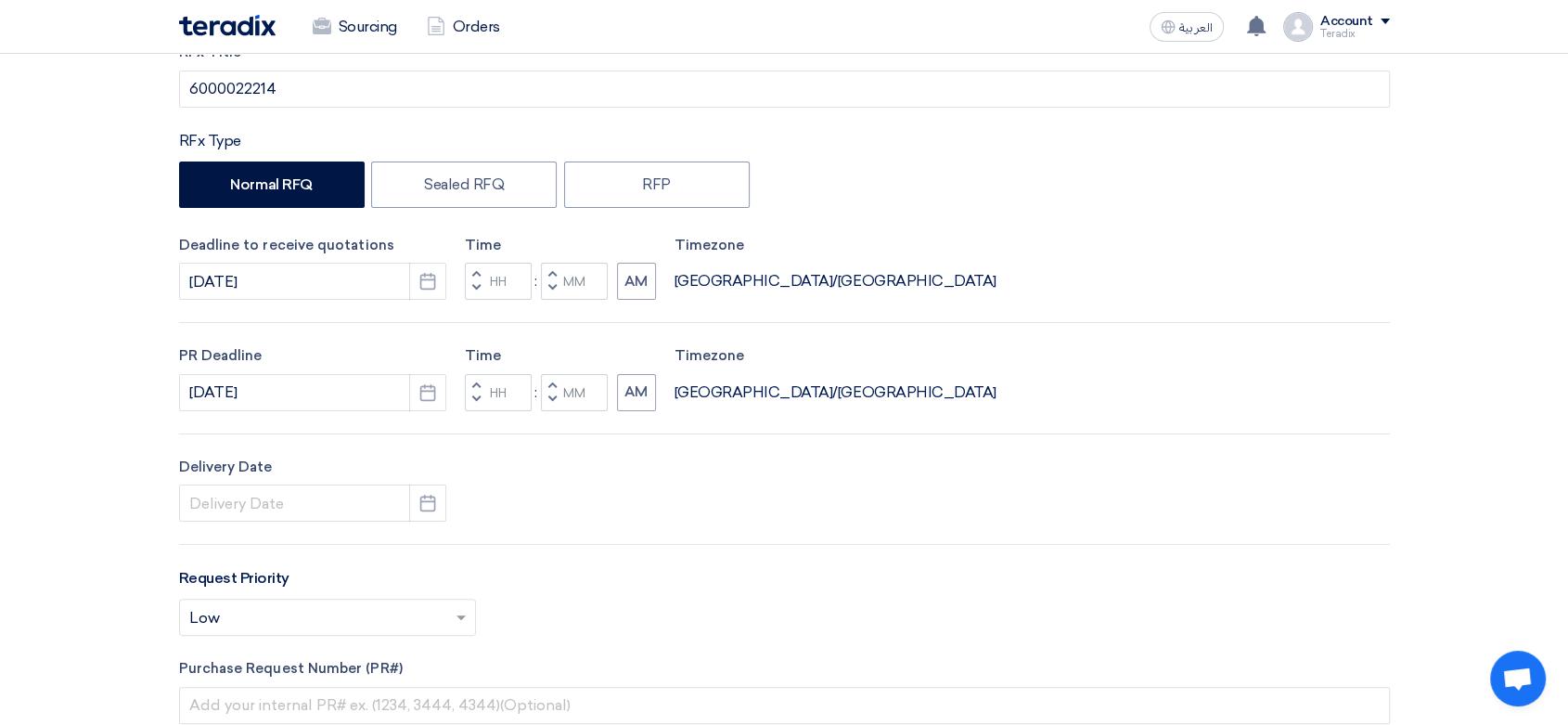
click at [443, 478] on div "Delivery Date Pick a date" at bounding box center [312, 489] width 268 height 66
click at [407, 510] on input at bounding box center [312, 503] width 268 height 38
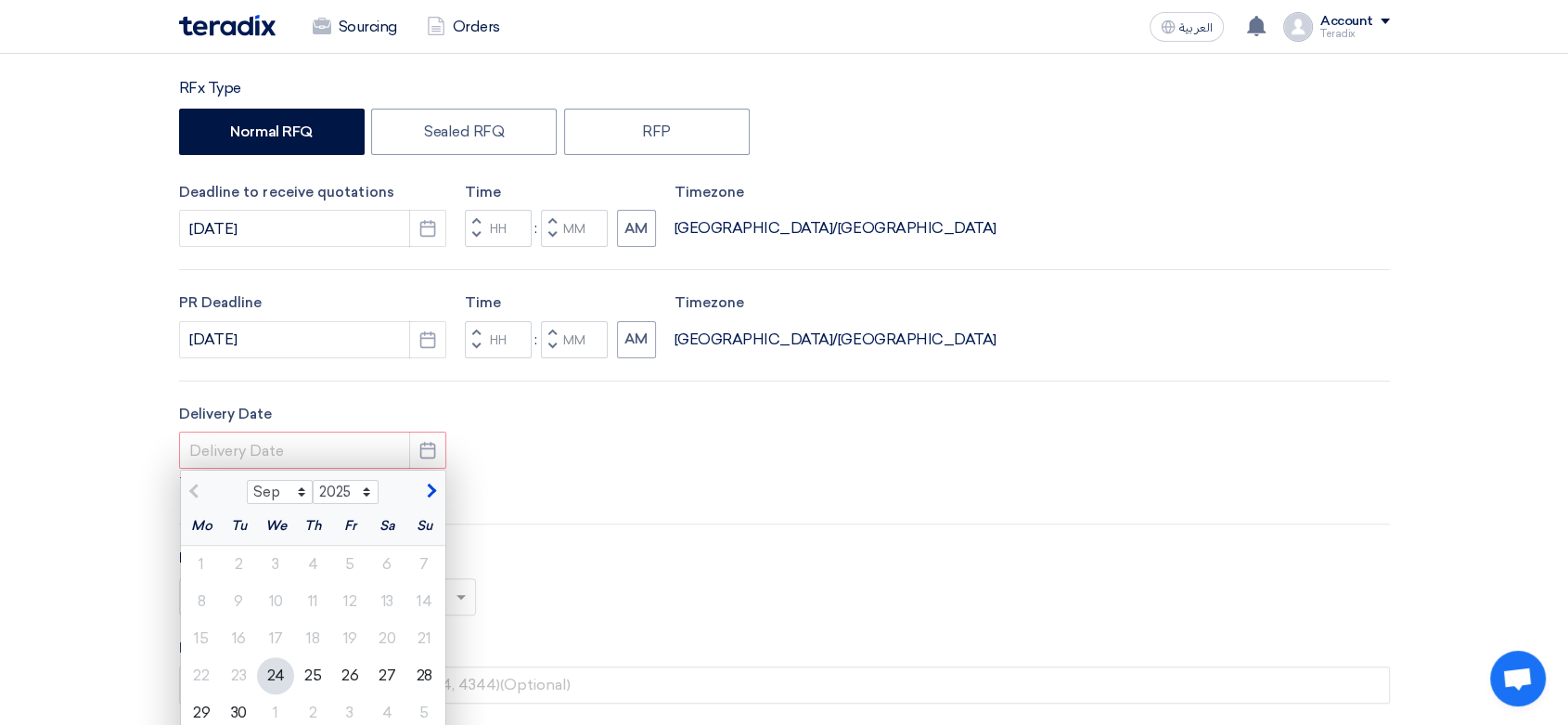
scroll to position [412, 0]
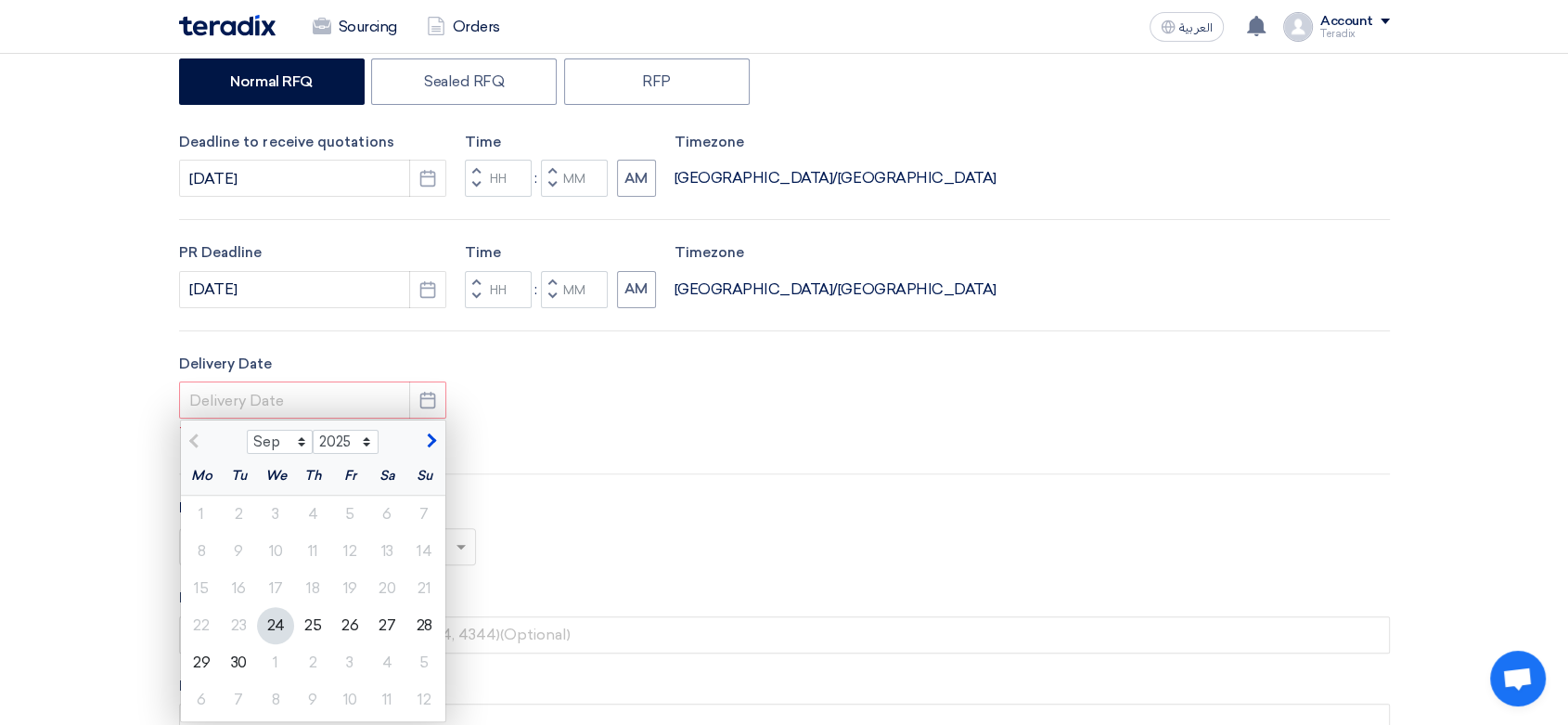
drag, startPoint x: 274, startPoint y: 622, endPoint x: 431, endPoint y: 409, distance: 264.6
click at [275, 621] on div "24" at bounding box center [275, 625] width 38 height 38
type input "[DATE]"
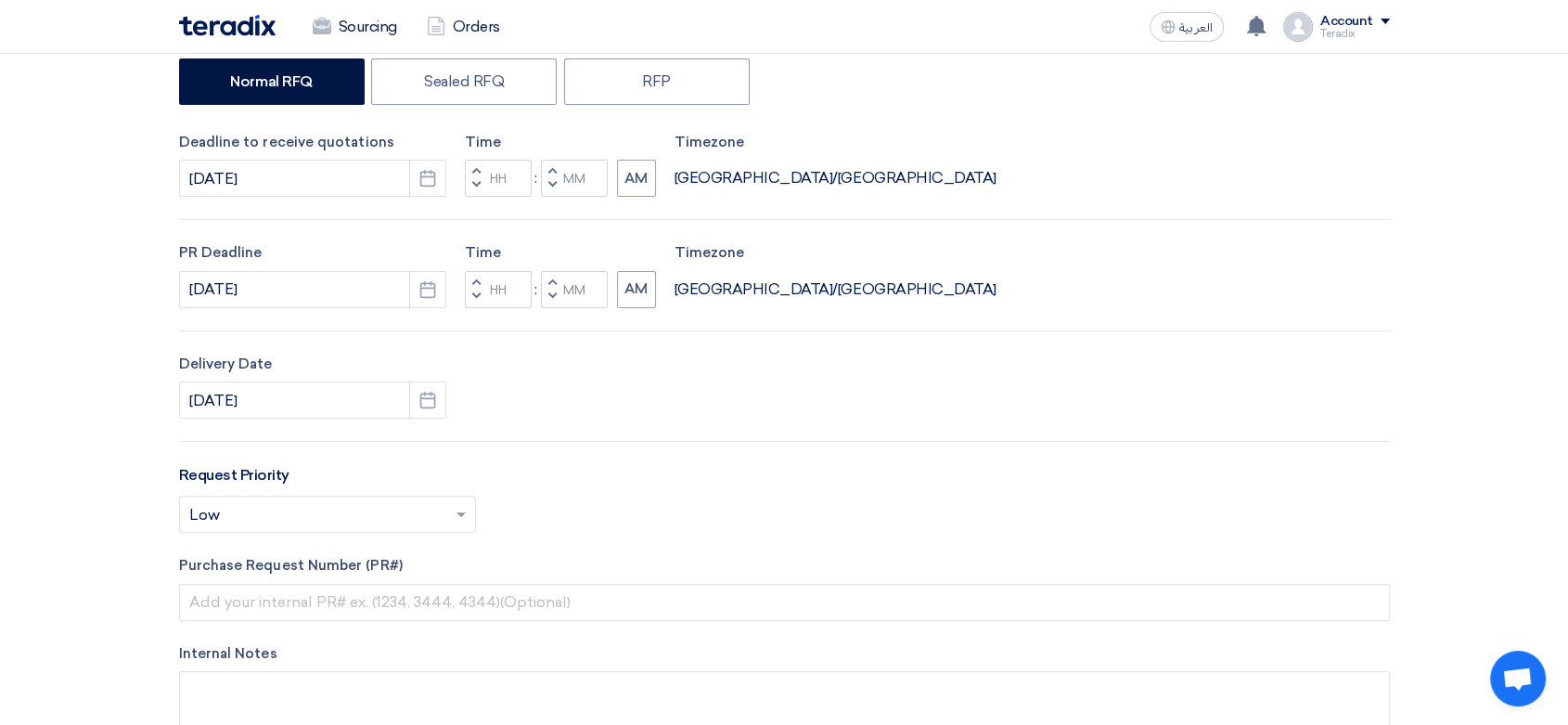
click at [557, 187] on button "Decrement minutes" at bounding box center [552, 186] width 23 height 23
type input "11"
type input "59"
click at [563, 305] on input "Minutes" at bounding box center [575, 289] width 67 height 38
click at [549, 299] on span "button" at bounding box center [551, 295] width 7 height 11
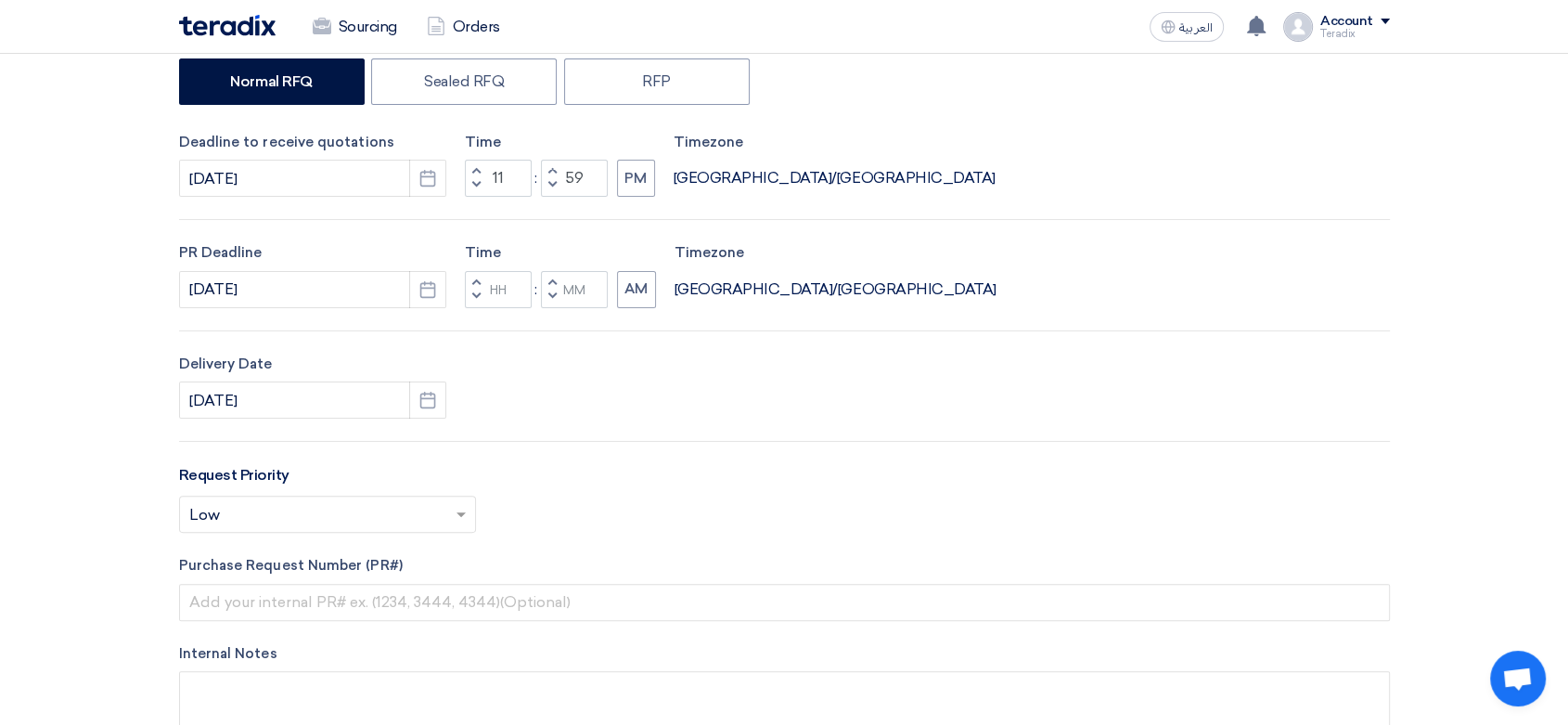
type input "11"
type input "59"
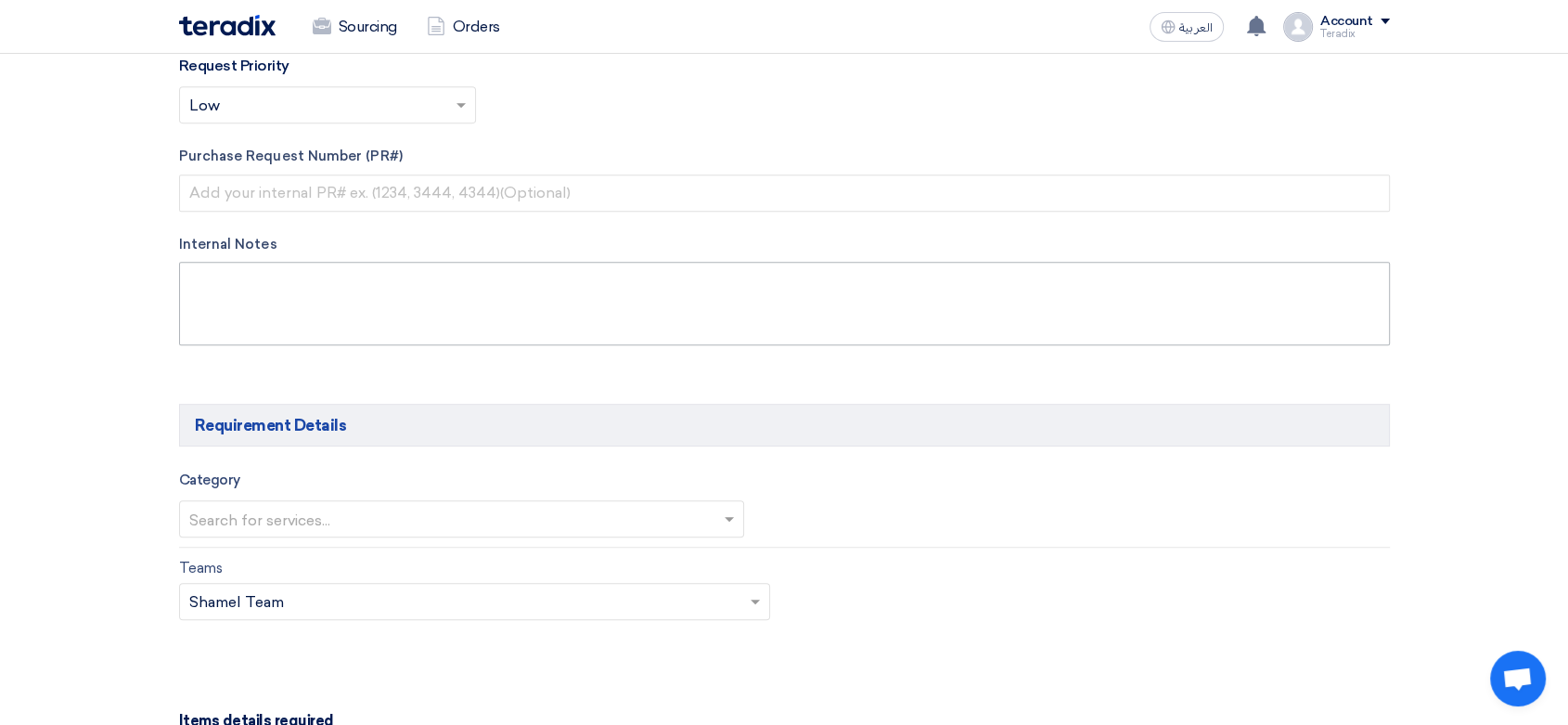
scroll to position [824, 0]
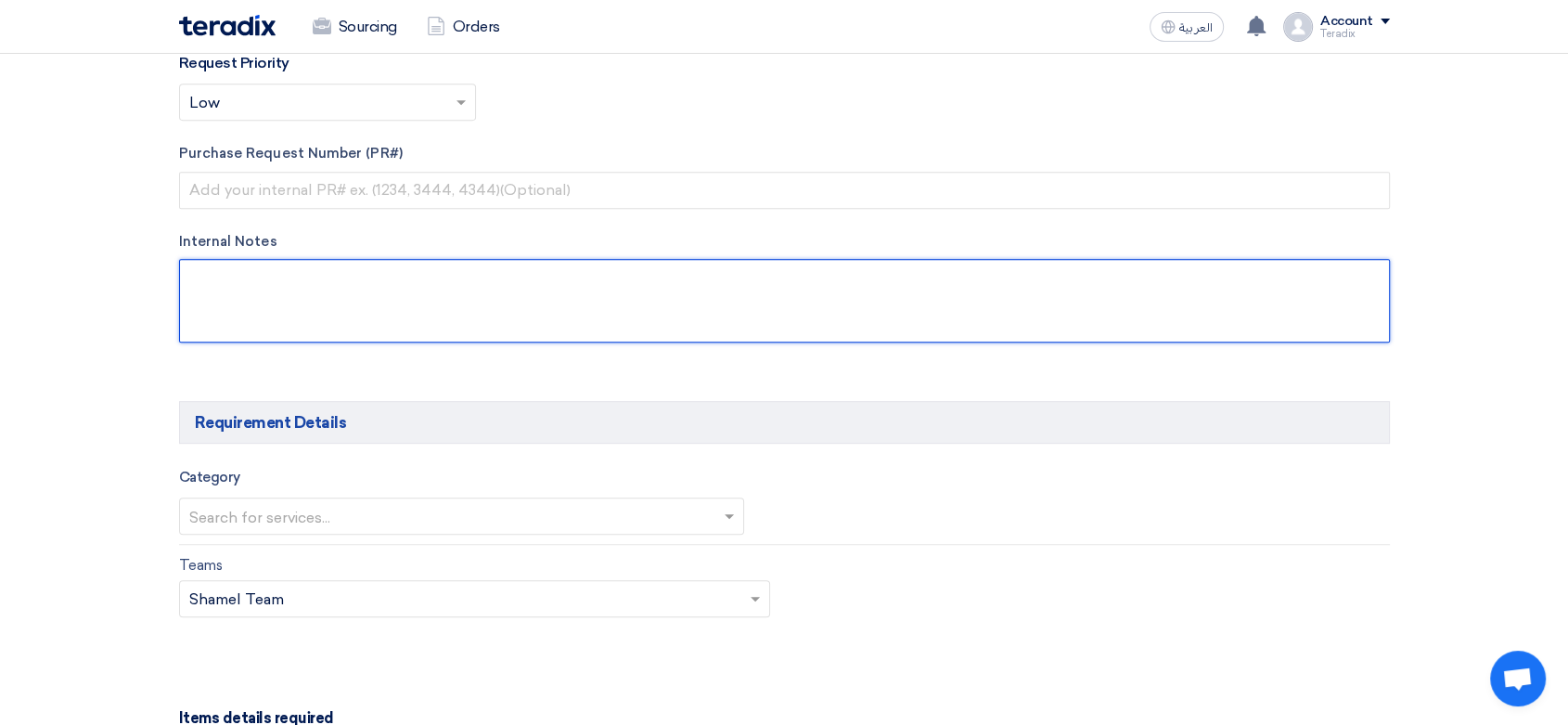
click at [447, 304] on textarea at bounding box center [784, 300] width 1211 height 84
paste textarea "[PERSON_NAME] Purchasing Specialist [EMAIL_ADDRESS][DOMAIN_NAME] Arabian Pipes …"
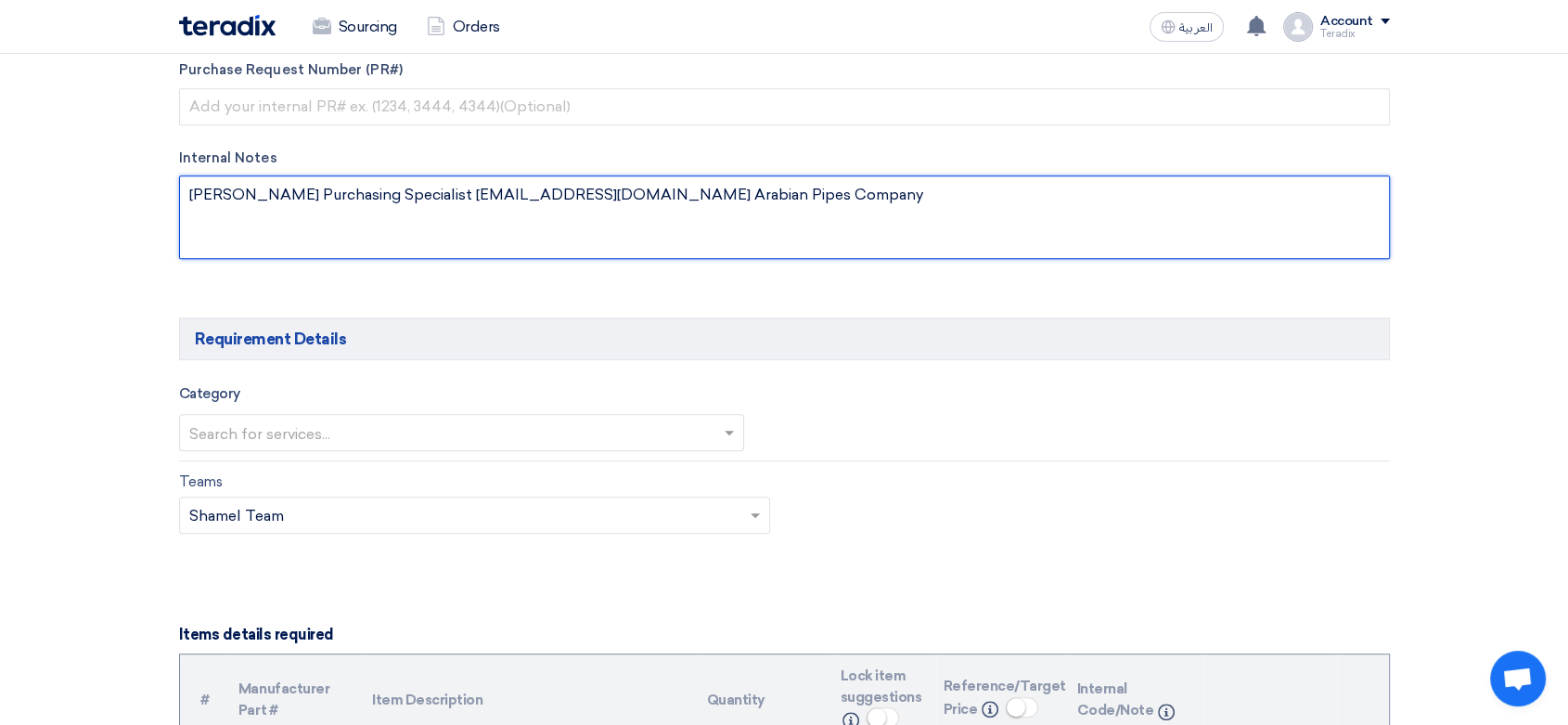
scroll to position [1031, 0]
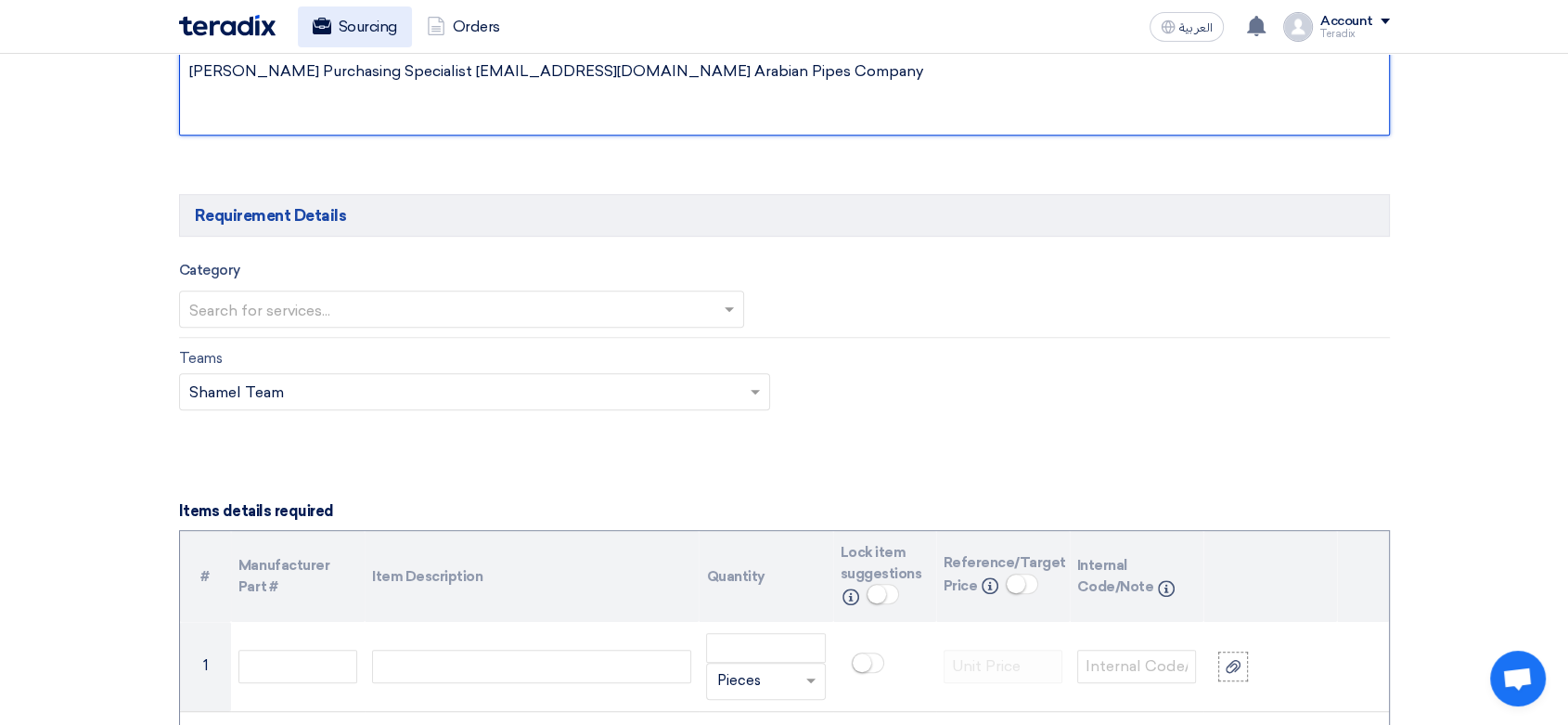
type textarea "[PERSON_NAME] Purchasing Specialist [EMAIL_ADDRESS][DOMAIN_NAME] Arabian Pipes …"
